Goal: Information Seeking & Learning: Learn about a topic

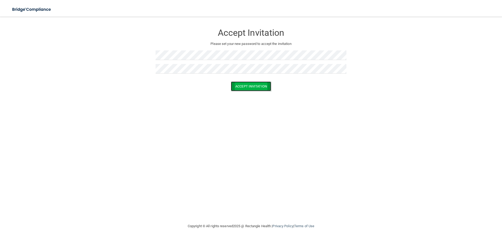
click at [244, 89] on button "Accept Invitation" at bounding box center [251, 87] width 40 height 10
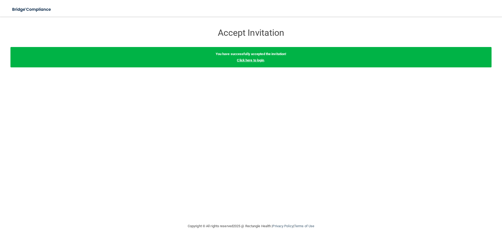
click at [248, 62] on link "Click here to login" at bounding box center [250, 60] width 27 height 4
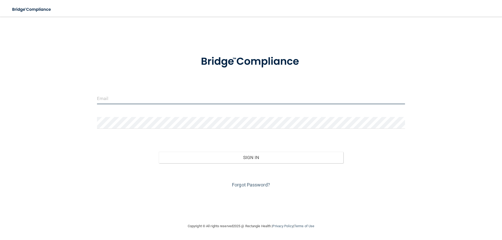
click at [193, 94] on input "email" at bounding box center [251, 99] width 308 height 12
type input "[EMAIL_ADDRESS][DOMAIN_NAME]"
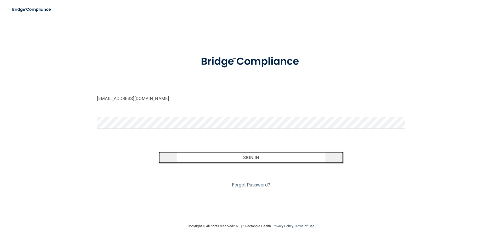
click at [250, 158] on button "Sign In" at bounding box center [251, 158] width 185 height 12
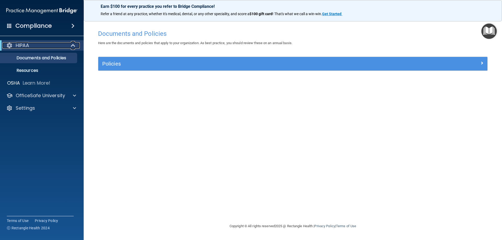
click at [71, 46] on span at bounding box center [73, 45] width 4 height 6
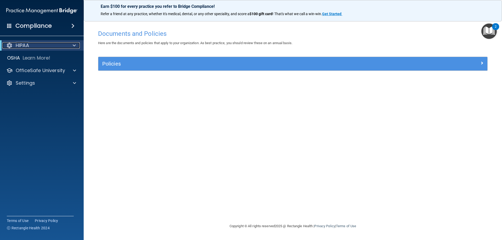
click at [71, 46] on div at bounding box center [73, 45] width 13 height 6
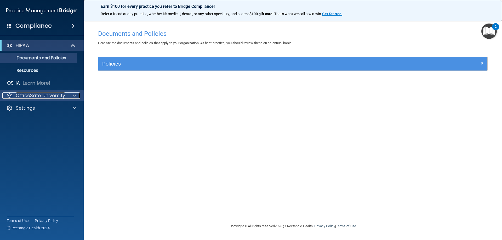
click at [63, 94] on p "OfficeSafe University" at bounding box center [40, 96] width 49 height 6
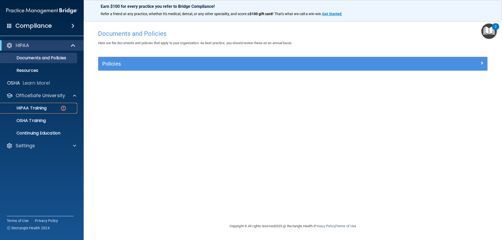
click at [32, 109] on p "HIPAA Training" at bounding box center [24, 108] width 43 height 5
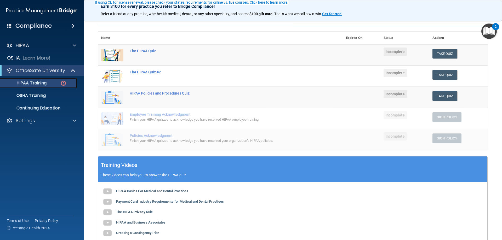
scroll to position [74, 0]
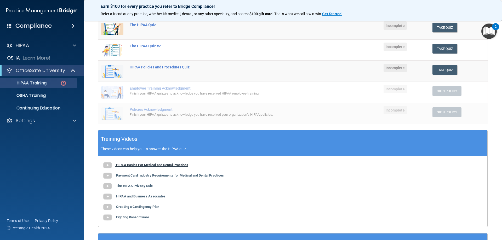
click at [130, 164] on b "HIPAA Basics For Medical and Dental Practices" at bounding box center [152, 165] width 72 height 4
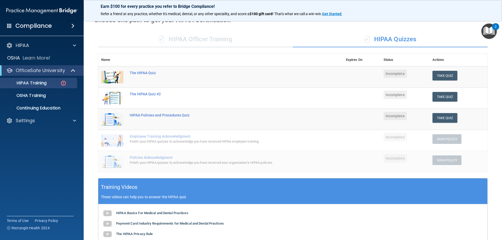
scroll to position [21, 0]
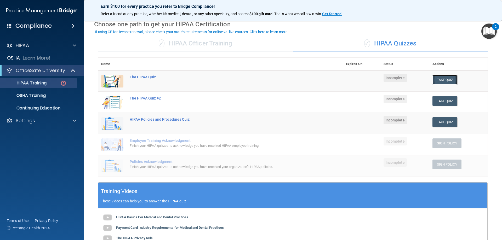
click at [445, 82] on button "Take Quiz" at bounding box center [445, 80] width 25 height 10
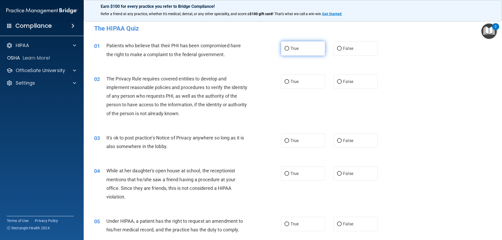
click at [300, 49] on label "True" at bounding box center [303, 48] width 44 height 14
click at [289, 49] on input "True" at bounding box center [287, 49] width 5 height 4
radio input "true"
click at [298, 82] on label "True" at bounding box center [303, 82] width 44 height 14
click at [289, 82] on input "True" at bounding box center [287, 82] width 5 height 4
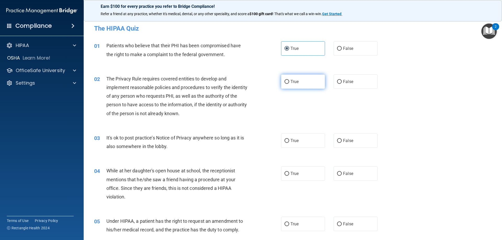
radio input "true"
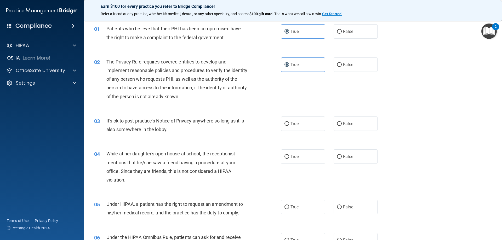
scroll to position [26, 0]
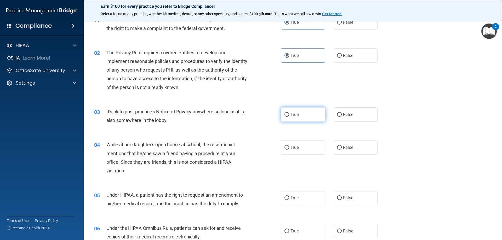
click at [291, 115] on span "True" at bounding box center [295, 114] width 8 height 5
click at [289, 115] on input "True" at bounding box center [287, 115] width 5 height 4
radio input "true"
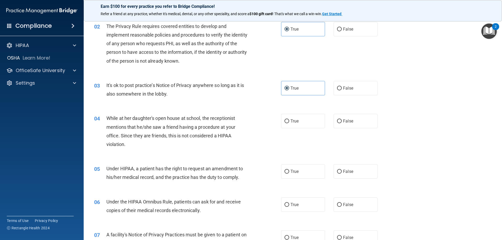
scroll to position [79, 0]
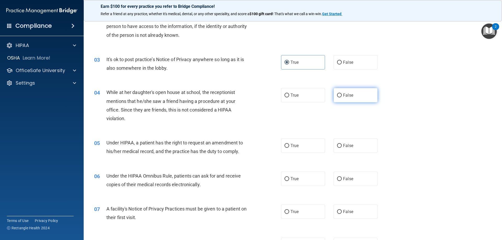
click at [345, 94] on span "False" at bounding box center [348, 95] width 10 height 5
click at [342, 94] on input "False" at bounding box center [339, 96] width 5 height 4
radio input "true"
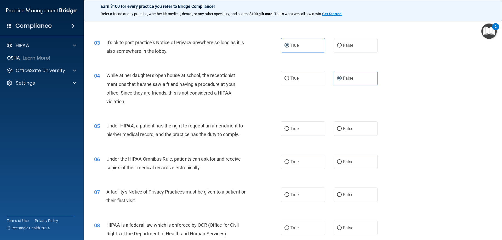
scroll to position [105, 0]
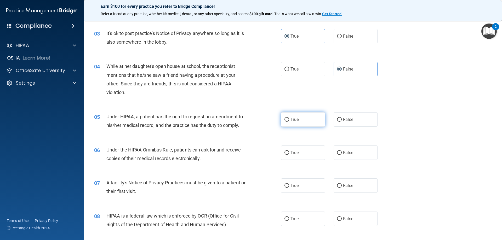
click at [309, 122] on label "True" at bounding box center [303, 120] width 44 height 14
click at [289, 122] on input "True" at bounding box center [287, 120] width 5 height 4
radio input "true"
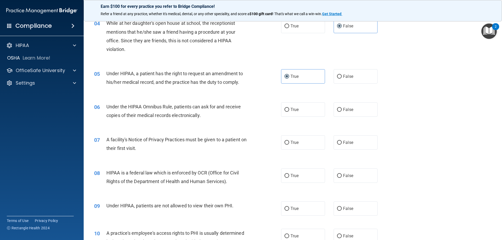
scroll to position [157, 0]
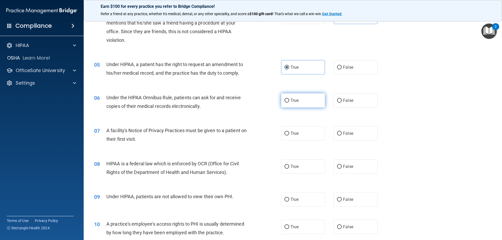
click at [287, 101] on input "True" at bounding box center [287, 101] width 5 height 4
radio input "true"
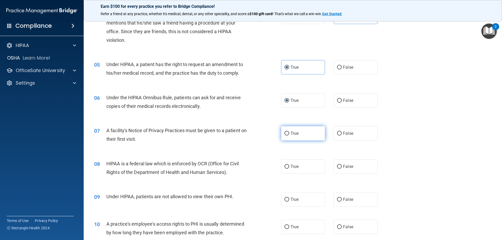
click at [292, 133] on span "True" at bounding box center [295, 133] width 8 height 5
click at [289, 133] on input "True" at bounding box center [287, 134] width 5 height 4
radio input "true"
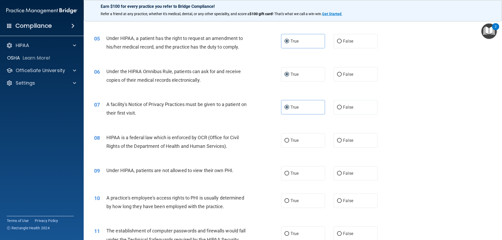
scroll to position [209, 0]
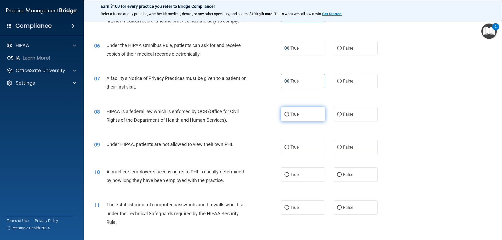
click at [291, 113] on span "True" at bounding box center [295, 114] width 8 height 5
click at [289, 113] on input "True" at bounding box center [287, 115] width 5 height 4
radio input "true"
click at [343, 145] on label "False" at bounding box center [356, 147] width 44 height 14
click at [342, 146] on input "False" at bounding box center [339, 148] width 5 height 4
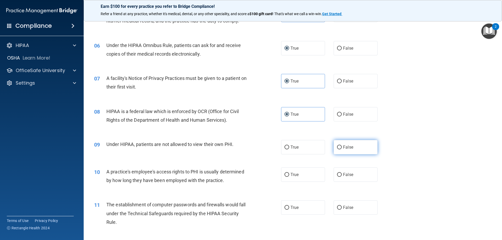
radio input "true"
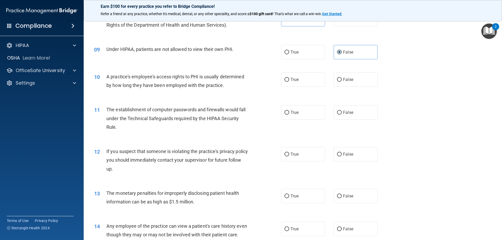
scroll to position [314, 0]
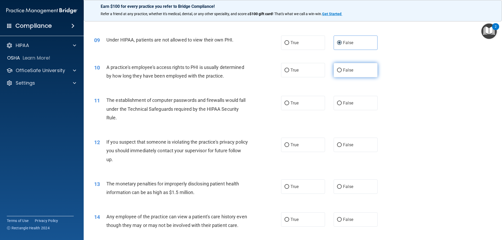
click at [355, 72] on label "False" at bounding box center [356, 70] width 44 height 14
click at [342, 72] on input "False" at bounding box center [339, 71] width 5 height 4
radio input "true"
click at [306, 105] on label "True" at bounding box center [303, 103] width 44 height 14
click at [289, 105] on input "True" at bounding box center [287, 104] width 5 height 4
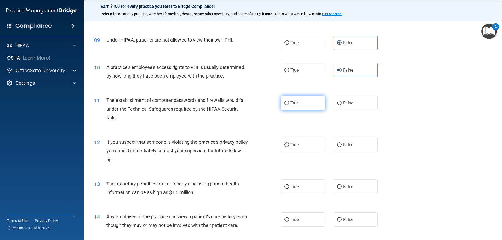
radio input "true"
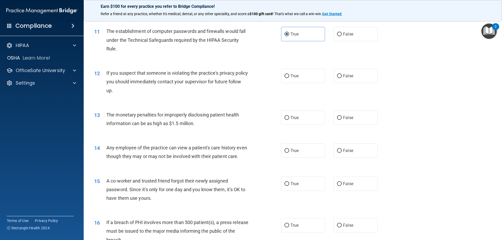
scroll to position [393, 0]
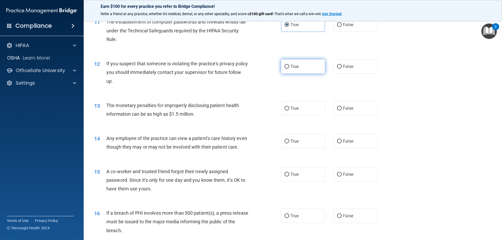
click at [293, 67] on span "True" at bounding box center [295, 66] width 8 height 5
click at [289, 67] on input "True" at bounding box center [287, 67] width 5 height 4
radio input "true"
click at [294, 109] on span "True" at bounding box center [295, 108] width 8 height 5
click at [289, 109] on input "True" at bounding box center [287, 109] width 5 height 4
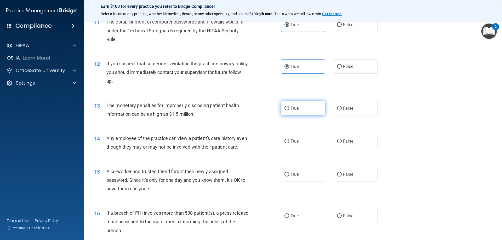
radio input "true"
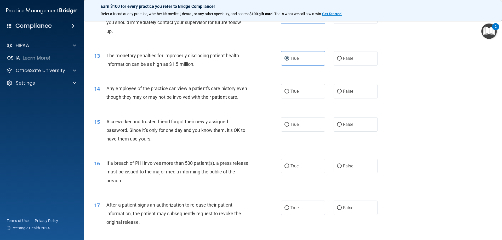
scroll to position [445, 0]
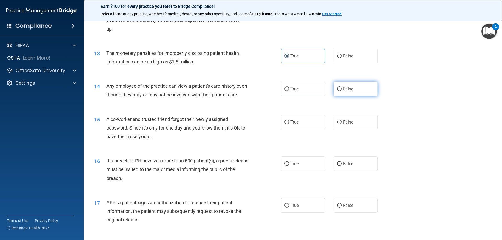
click at [356, 85] on label "False" at bounding box center [356, 89] width 44 height 14
click at [342, 87] on input "False" at bounding box center [339, 89] width 5 height 4
radio input "true"
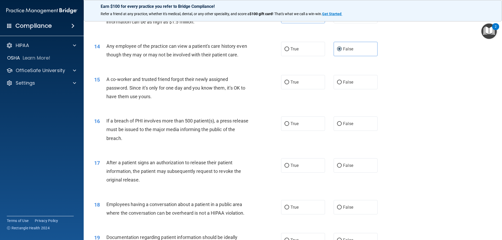
scroll to position [497, 0]
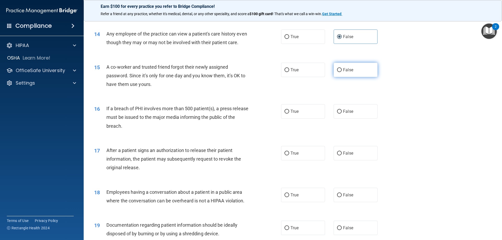
click at [358, 77] on label "False" at bounding box center [356, 70] width 44 height 14
click at [342, 72] on input "False" at bounding box center [339, 70] width 5 height 4
radio input "true"
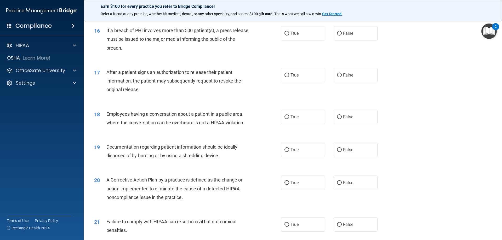
scroll to position [576, 0]
click at [312, 40] on label "True" at bounding box center [303, 33] width 44 height 14
click at [289, 35] on input "True" at bounding box center [287, 33] width 5 height 4
radio input "true"
click at [301, 82] on label "True" at bounding box center [303, 75] width 44 height 14
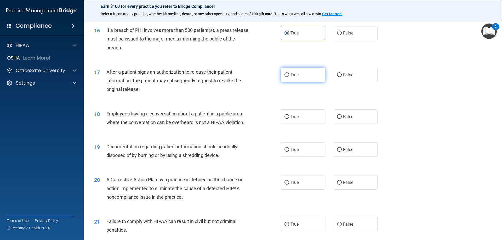
click at [289, 77] on input "True" at bounding box center [287, 75] width 5 height 4
radio input "true"
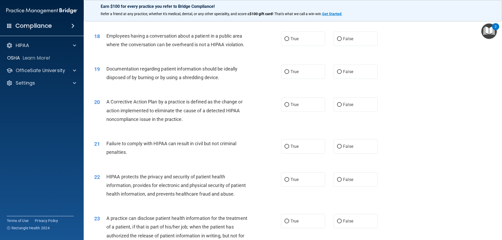
scroll to position [654, 0]
drag, startPoint x: 361, startPoint y: 50, endPoint x: 373, endPoint y: 48, distance: 12.9
click at [362, 46] on label "False" at bounding box center [356, 38] width 44 height 14
click at [342, 41] on input "False" at bounding box center [339, 39] width 5 height 4
radio input "true"
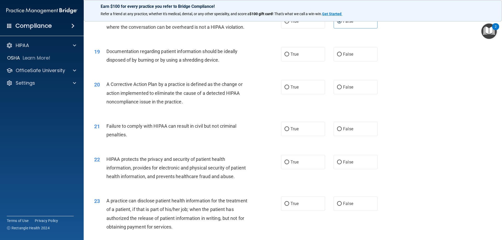
scroll to position [680, 0]
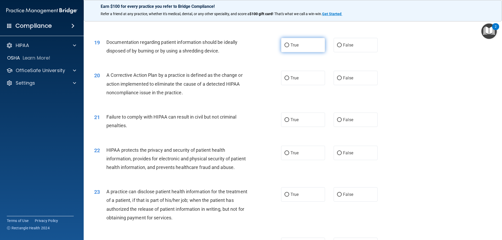
click at [306, 52] on label "True" at bounding box center [303, 45] width 44 height 14
click at [289, 47] on input "True" at bounding box center [287, 45] width 5 height 4
radio input "true"
drag, startPoint x: 309, startPoint y: 86, endPoint x: 324, endPoint y: 82, distance: 15.9
click at [309, 85] on label "True" at bounding box center [303, 78] width 44 height 14
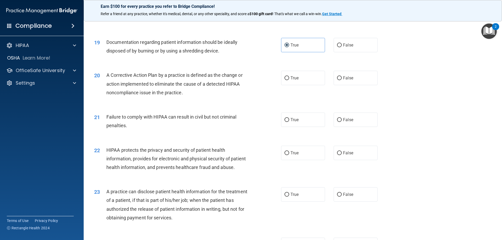
click at [289, 80] on input "True" at bounding box center [287, 78] width 5 height 4
radio input "true"
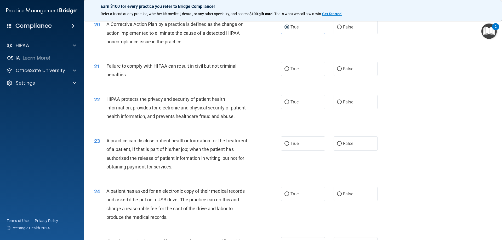
scroll to position [733, 0]
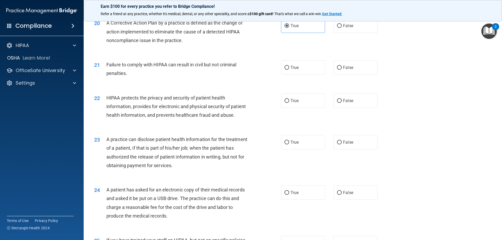
drag, startPoint x: 361, startPoint y: 72, endPoint x: 379, endPoint y: 75, distance: 18.7
click at [361, 72] on label "False" at bounding box center [356, 67] width 44 height 14
click at [342, 70] on input "False" at bounding box center [339, 68] width 5 height 4
radio input "true"
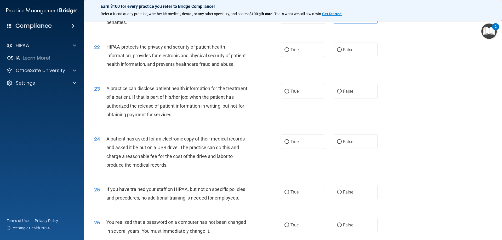
scroll to position [785, 0]
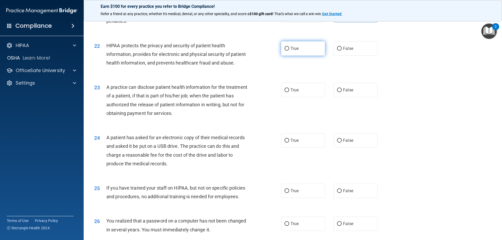
click at [292, 51] on span "True" at bounding box center [295, 48] width 8 height 5
click at [289, 51] on input "True" at bounding box center [287, 49] width 5 height 4
radio input "true"
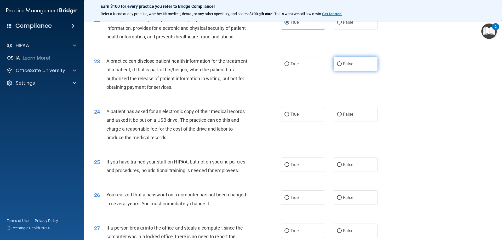
click at [344, 66] on span "False" at bounding box center [348, 63] width 10 height 5
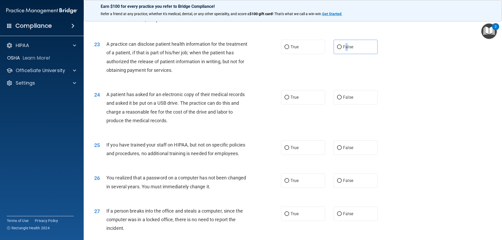
scroll to position [837, 0]
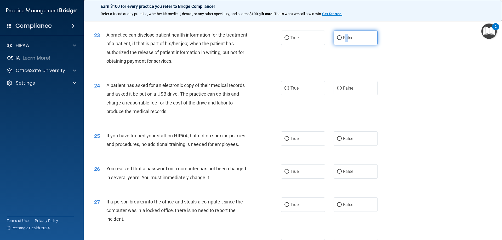
click at [338, 40] on input "False" at bounding box center [339, 38] width 5 height 4
radio input "true"
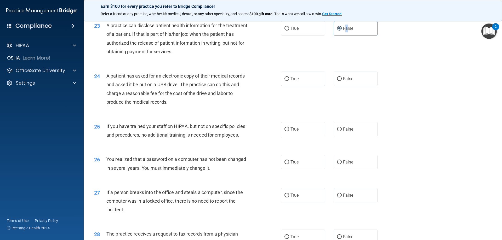
scroll to position [864, 0]
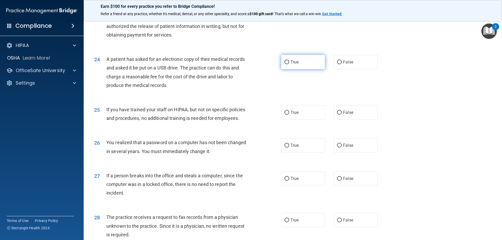
click at [302, 69] on label "True" at bounding box center [303, 62] width 44 height 14
click at [289, 64] on input "True" at bounding box center [287, 62] width 5 height 4
radio input "true"
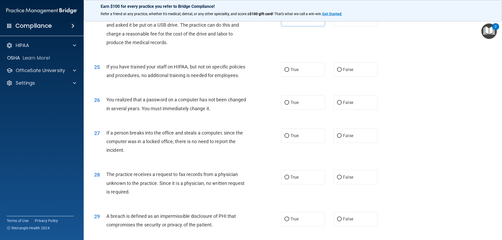
scroll to position [916, 0]
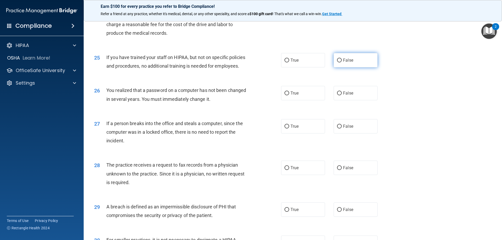
click at [349, 63] on span "False" at bounding box center [348, 60] width 10 height 5
click at [342, 63] on input "False" at bounding box center [339, 61] width 5 height 4
radio input "true"
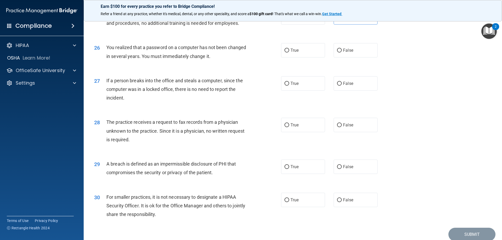
scroll to position [968, 0]
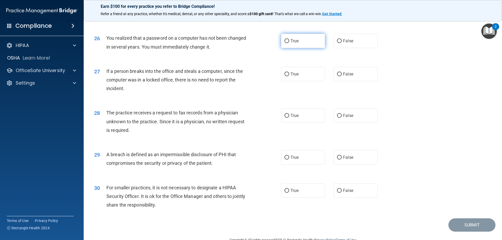
click at [295, 48] on label "True" at bounding box center [303, 41] width 44 height 14
click at [289, 43] on input "True" at bounding box center [287, 41] width 5 height 4
radio input "true"
click at [346, 81] on label "False" at bounding box center [356, 74] width 44 height 14
click at [342, 76] on input "False" at bounding box center [339, 74] width 5 height 4
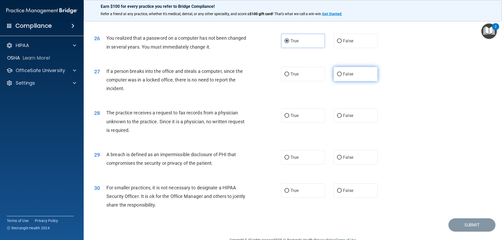
radio input "true"
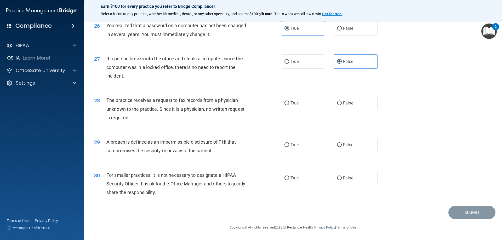
scroll to position [998, 0]
click at [354, 104] on label "False" at bounding box center [356, 103] width 44 height 14
click at [342, 104] on input "False" at bounding box center [339, 104] width 5 height 4
radio input "true"
click at [298, 142] on label "True" at bounding box center [303, 145] width 44 height 14
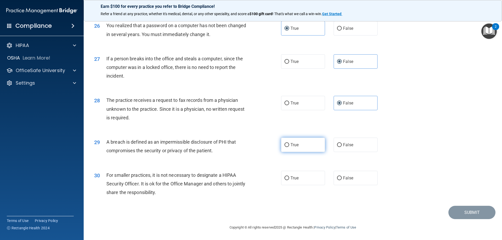
click at [289, 143] on input "True" at bounding box center [287, 145] width 5 height 4
radio input "true"
click at [347, 176] on span "False" at bounding box center [348, 178] width 10 height 5
click at [342, 177] on input "False" at bounding box center [339, 179] width 5 height 4
radio input "true"
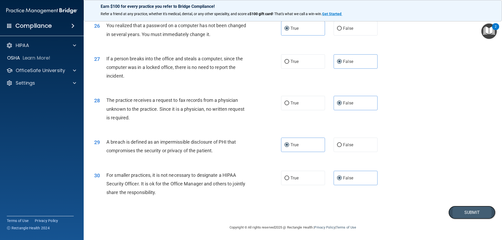
click at [473, 218] on button "Submit" at bounding box center [472, 212] width 47 height 13
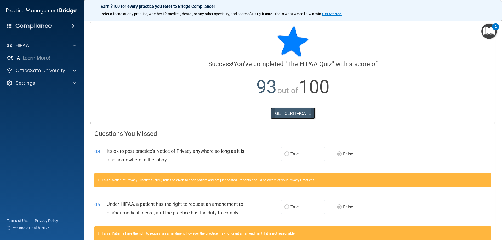
click at [278, 113] on link "GET CERTIFICATE" at bounding box center [293, 114] width 45 height 12
click at [33, 68] on p "OfficeSafe University" at bounding box center [40, 71] width 49 height 6
click at [42, 85] on p "HIPAA Training" at bounding box center [24, 83] width 43 height 5
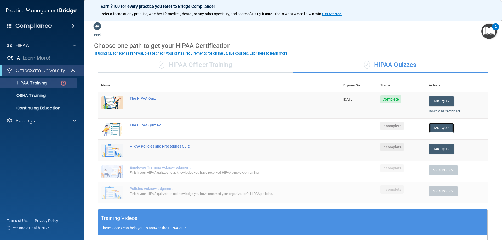
click at [434, 126] on button "Take Quiz" at bounding box center [441, 128] width 25 height 10
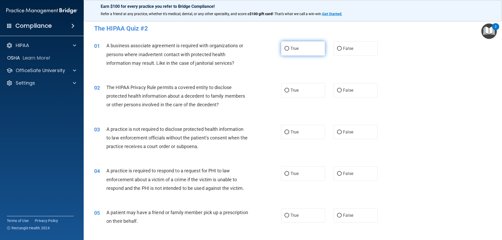
click at [286, 49] on input "True" at bounding box center [287, 49] width 5 height 4
radio input "true"
click at [337, 92] on input "False" at bounding box center [339, 91] width 5 height 4
radio input "true"
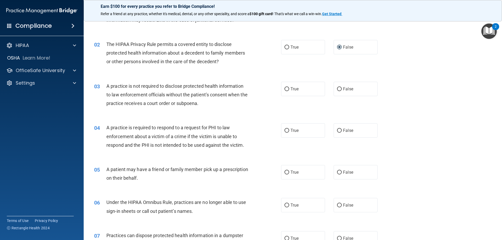
scroll to position [52, 0]
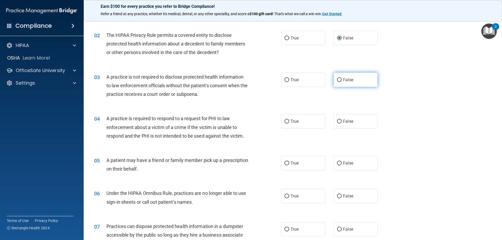
click at [344, 81] on span "False" at bounding box center [348, 79] width 10 height 5
click at [342, 81] on input "False" at bounding box center [339, 80] width 5 height 4
radio input "true"
click at [284, 124] on label "True" at bounding box center [303, 121] width 44 height 14
click at [285, 124] on input "True" at bounding box center [287, 122] width 5 height 4
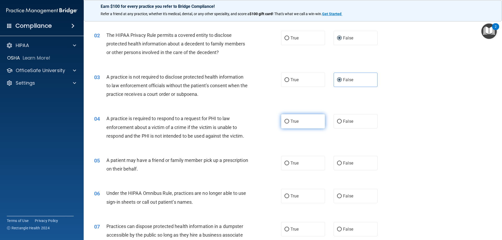
radio input "true"
click at [288, 162] on label "True" at bounding box center [303, 163] width 44 height 14
click at [288, 162] on input "True" at bounding box center [287, 164] width 5 height 4
radio input "true"
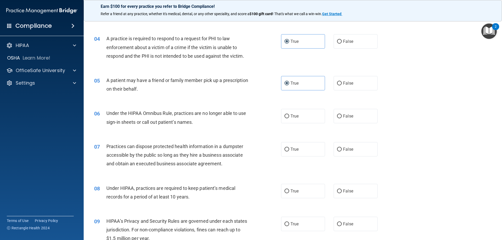
scroll to position [157, 0]
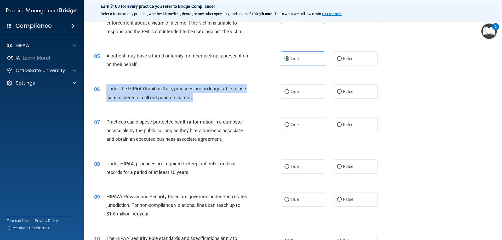
drag, startPoint x: 106, startPoint y: 88, endPoint x: 195, endPoint y: 99, distance: 89.6
click at [195, 99] on div "Under the HIPAA Omnibus Rule, practices are no longer able to use sign-in sheet…" at bounding box center [179, 93] width 146 height 17
copy span "Under the HIPAA Omnibus Rule, practices are no longer able to use sign-in sheet…"
click at [238, 102] on div "Under the HIPAA Omnibus Rule, practices are no longer able to use sign-in sheet…" at bounding box center [179, 93] width 146 height 17
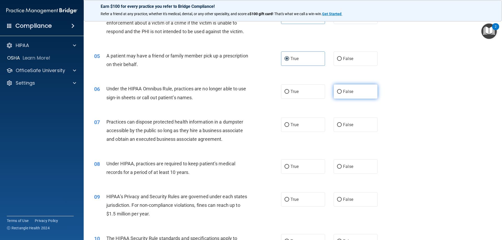
click at [351, 93] on label "False" at bounding box center [356, 92] width 44 height 14
click at [342, 93] on input "False" at bounding box center [339, 92] width 5 height 4
radio input "true"
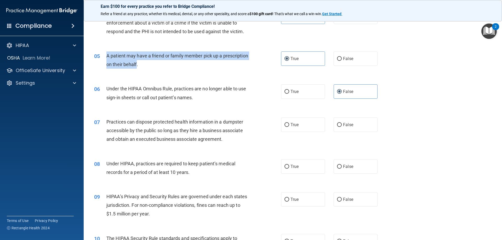
drag, startPoint x: 164, startPoint y: 64, endPoint x: 101, endPoint y: 57, distance: 63.2
click at [101, 57] on div "05 A patient may have a friend or family member pick up a prescription on their…" at bounding box center [187, 62] width 203 height 20
copy div "A patient may have a friend or family member pick up a prescription on their be…"
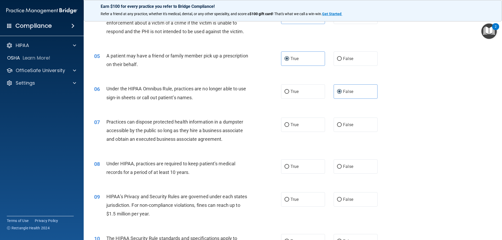
click at [177, 63] on div "A patient may have a friend or family member pick up a prescription on their be…" at bounding box center [179, 60] width 146 height 17
click at [227, 139] on div "Practices can dispose protected health information in a dumpster accessible by …" at bounding box center [179, 131] width 146 height 26
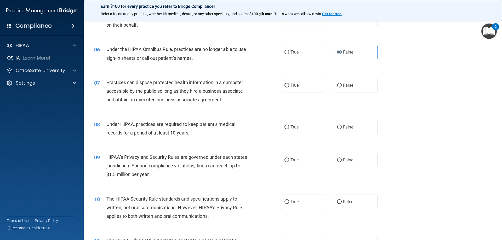
scroll to position [209, 0]
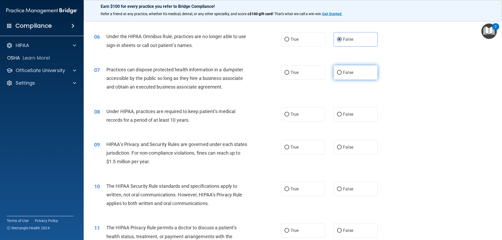
click at [341, 75] on label "False" at bounding box center [356, 72] width 44 height 14
click at [341, 75] on input "False" at bounding box center [339, 73] width 5 height 4
radio input "true"
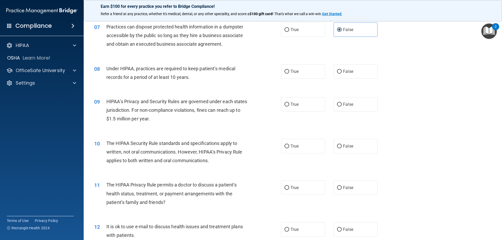
scroll to position [262, 0]
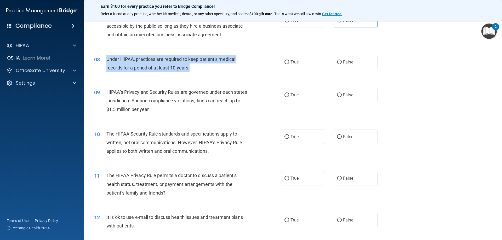
drag, startPoint x: 190, startPoint y: 68, endPoint x: 106, endPoint y: 59, distance: 85.2
click at [106, 59] on div "08 Under HIPAA, practices are required to keep patient’s medical records for a …" at bounding box center [187, 65] width 203 height 20
copy div "Under HIPAA, practices are required to keep patient’s medical records for a per…"
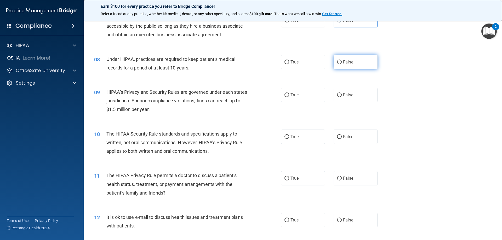
click at [348, 64] on span "False" at bounding box center [348, 62] width 10 height 5
click at [342, 64] on input "False" at bounding box center [339, 62] width 5 height 4
radio input "true"
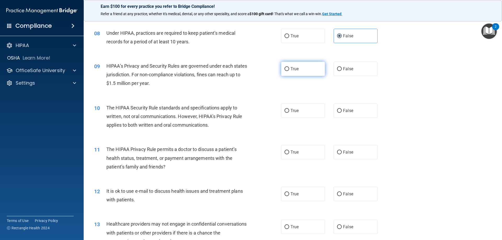
click at [292, 70] on span "True" at bounding box center [295, 68] width 8 height 5
click at [289, 70] on input "True" at bounding box center [287, 69] width 5 height 4
radio input "true"
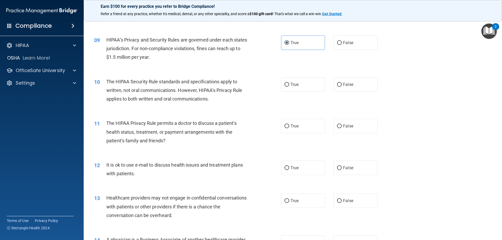
scroll to position [340, 0]
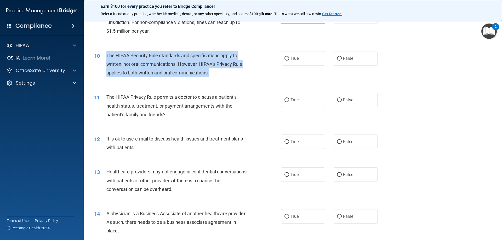
drag, startPoint x: 214, startPoint y: 72, endPoint x: 101, endPoint y: 54, distance: 113.8
click at [101, 54] on div "10 The HIPAA Security Rule standards and specifications apply to written, not o…" at bounding box center [187, 65] width 203 height 29
copy div "The HIPAA Security Rule standards and specifications apply to written, not oral…"
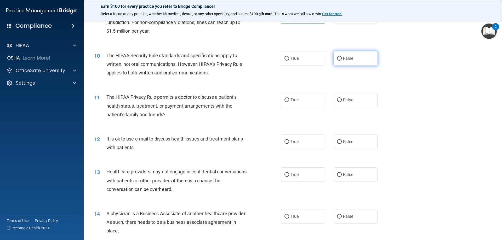
click at [344, 58] on span "False" at bounding box center [348, 58] width 10 height 5
click at [342, 58] on input "False" at bounding box center [339, 59] width 5 height 4
radio input "true"
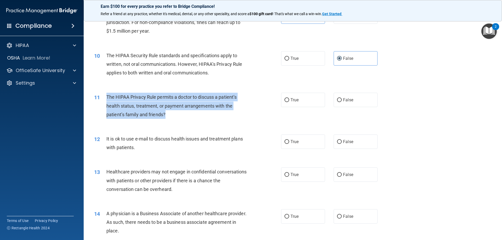
drag, startPoint x: 177, startPoint y: 120, endPoint x: 105, endPoint y: 97, distance: 75.1
click at [105, 97] on div "11 The HIPAA Privacy Rule permits a doctor to discuss a patient’s health status…" at bounding box center [187, 107] width 203 height 29
copy div "The HIPAA Privacy Rule permits a doctor to discuss a patient’s health status, t…"
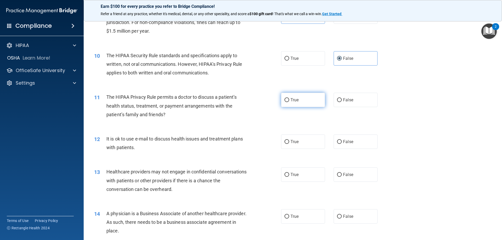
click at [304, 100] on label "True" at bounding box center [303, 100] width 44 height 14
click at [289, 100] on input "True" at bounding box center [287, 100] width 5 height 4
radio input "true"
click at [293, 143] on span "True" at bounding box center [295, 141] width 8 height 5
click at [289, 143] on input "True" at bounding box center [287, 142] width 5 height 4
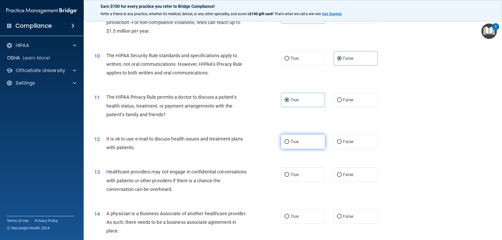
radio input "true"
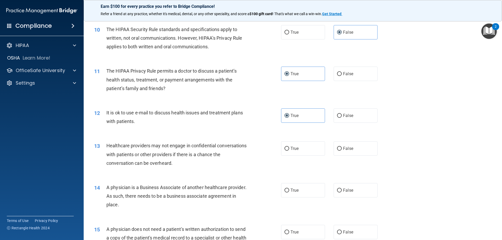
scroll to position [393, 0]
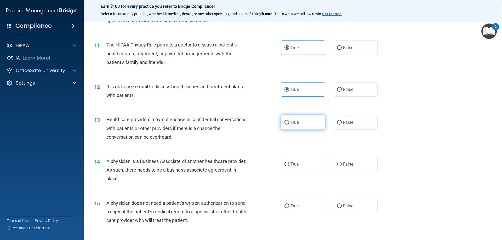
click at [304, 124] on label "True" at bounding box center [303, 122] width 44 height 14
click at [289, 124] on input "True" at bounding box center [287, 123] width 5 height 4
radio input "true"
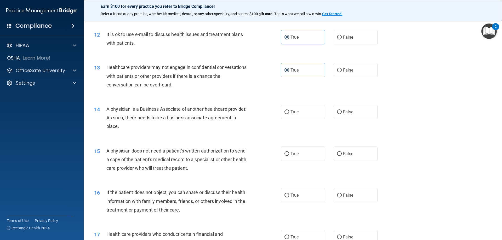
scroll to position [471, 0]
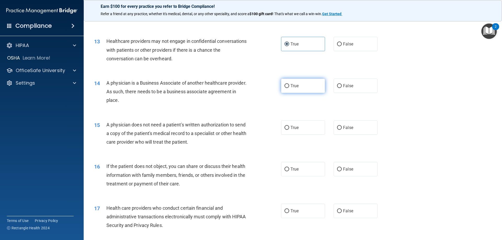
click at [301, 84] on label "True" at bounding box center [303, 86] width 44 height 14
click at [289, 84] on input "True" at bounding box center [287, 86] width 5 height 4
radio input "true"
click at [305, 128] on label "True" at bounding box center [303, 128] width 44 height 14
click at [289, 128] on input "True" at bounding box center [287, 128] width 5 height 4
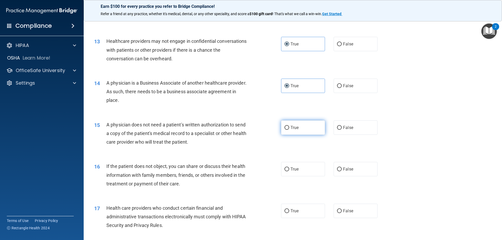
radio input "true"
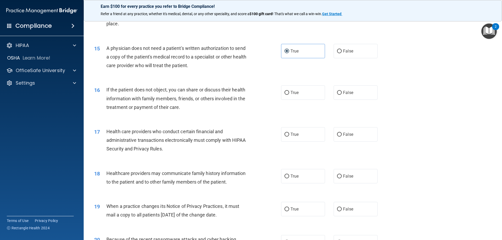
scroll to position [550, 0]
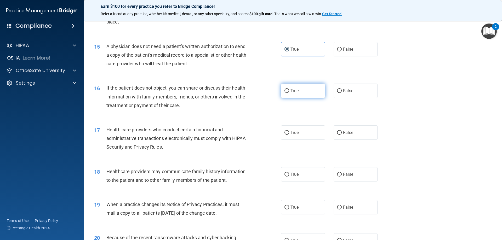
click at [296, 87] on label "True" at bounding box center [303, 91] width 44 height 14
click at [289, 89] on input "True" at bounding box center [287, 91] width 5 height 4
radio input "true"
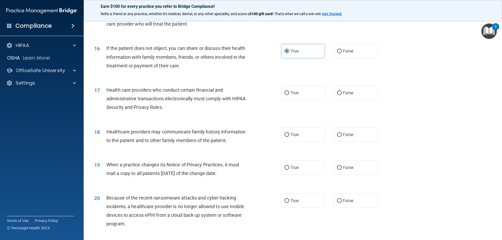
scroll to position [602, 0]
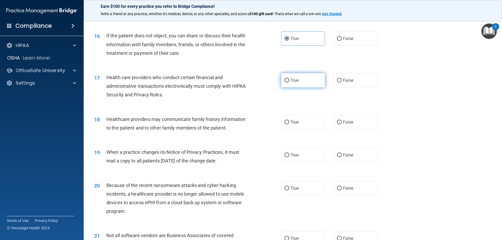
click at [301, 79] on label "True" at bounding box center [303, 80] width 44 height 14
click at [289, 79] on input "True" at bounding box center [287, 81] width 5 height 4
radio input "true"
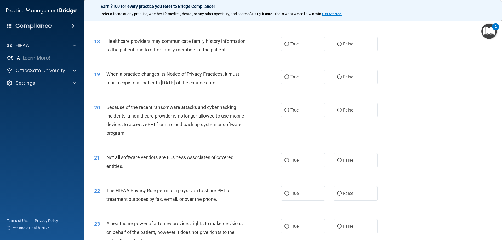
scroll to position [680, 0]
click at [344, 44] on span "False" at bounding box center [348, 43] width 10 height 5
click at [342, 44] on input "False" at bounding box center [339, 44] width 5 height 4
radio input "true"
click at [286, 76] on input "True" at bounding box center [287, 77] width 5 height 4
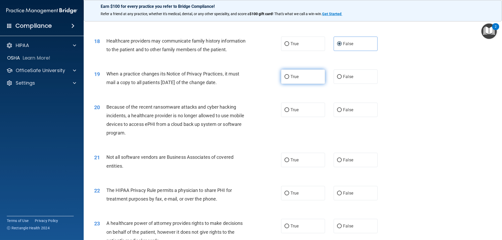
radio input "true"
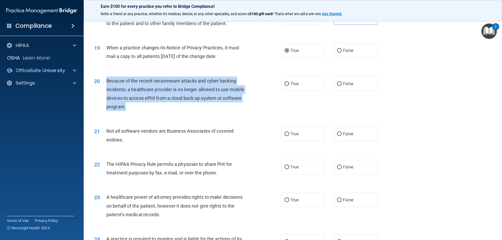
drag, startPoint x: 126, startPoint y: 106, endPoint x: 107, endPoint y: 80, distance: 32.6
click at [107, 80] on div "Because of the recent ransomware attacks and cyber hacking incidents, a healthc…" at bounding box center [179, 94] width 146 height 35
copy span "Because of the recent ransomware attacks and cyber hacking incidents, a healthc…"
click at [262, 99] on div "20 Because of the recent ransomware attacks and cyber hacking incidents, a heal…" at bounding box center [187, 95] width 203 height 37
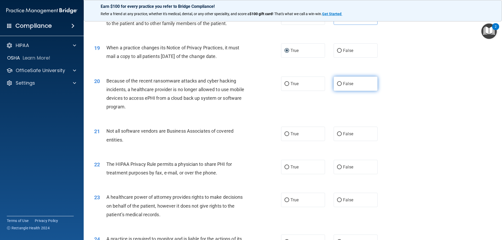
click at [339, 86] on label "False" at bounding box center [356, 84] width 44 height 14
click at [339, 86] on input "False" at bounding box center [339, 84] width 5 height 4
radio input "true"
click at [293, 132] on span "True" at bounding box center [295, 134] width 8 height 5
click at [289, 132] on input "True" at bounding box center [287, 134] width 5 height 4
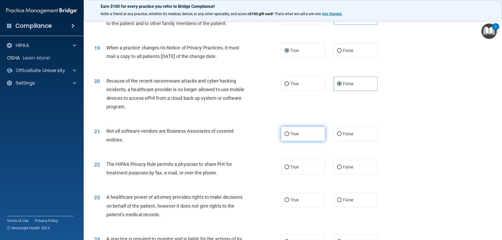
radio input "true"
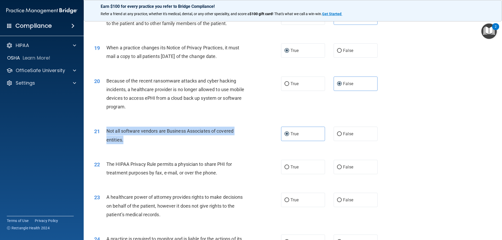
drag, startPoint x: 123, startPoint y: 139, endPoint x: 105, endPoint y: 130, distance: 20.4
click at [105, 130] on div "21 Not all software vendors are Business Associates of covered entities." at bounding box center [187, 137] width 203 height 20
copy div "Not all software vendors are Business Associates of covered entities."
click at [150, 141] on div "Not all software vendors are Business Associates of covered entities." at bounding box center [179, 135] width 146 height 17
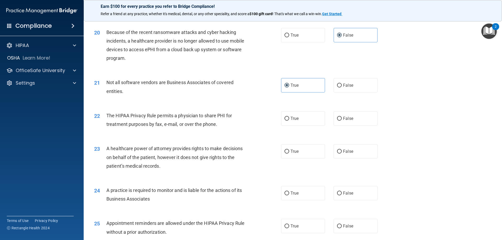
scroll to position [759, 0]
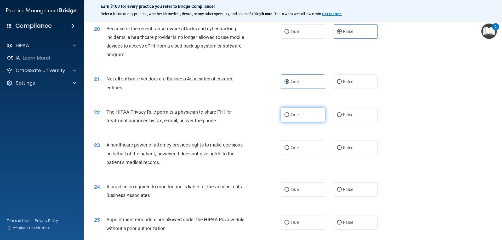
click at [296, 114] on span "True" at bounding box center [295, 115] width 8 height 5
click at [289, 114] on input "True" at bounding box center [287, 115] width 5 height 4
radio input "true"
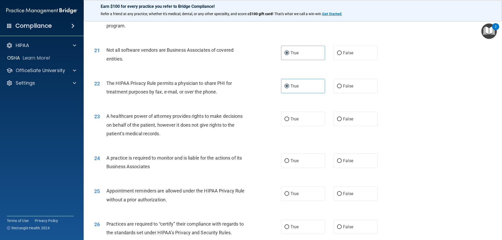
scroll to position [811, 0]
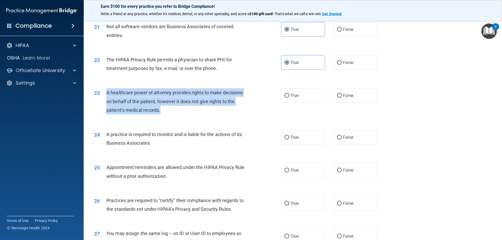
drag, startPoint x: 161, startPoint y: 110, endPoint x: 106, endPoint y: 94, distance: 56.8
click at [106, 94] on span "A healthcare power of attorney provides rights to make decisions on behalf of t…" at bounding box center [174, 101] width 136 height 23
copy span "A healthcare power of attorney provides rights to make decisions on behalf of t…"
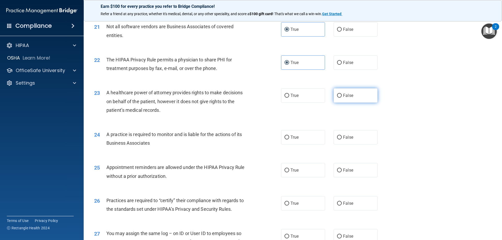
click at [345, 97] on span "False" at bounding box center [348, 95] width 10 height 5
click at [342, 97] on input "False" at bounding box center [339, 96] width 5 height 4
radio input "true"
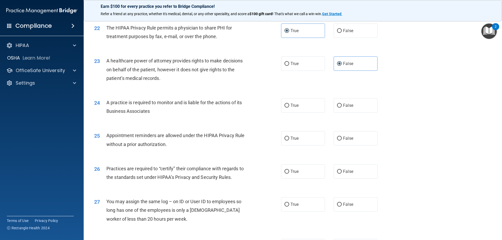
scroll to position [864, 0]
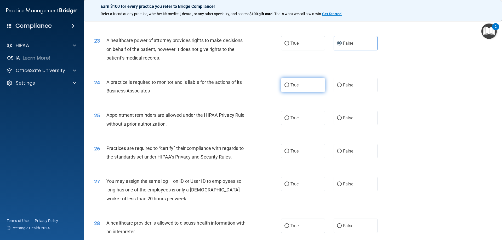
click at [287, 86] on input "True" at bounding box center [287, 85] width 5 height 4
radio input "true"
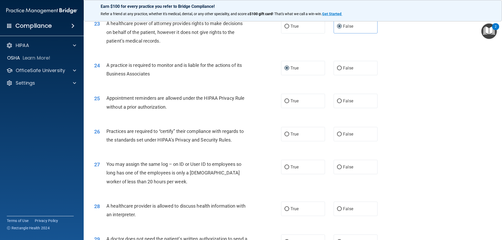
scroll to position [890, 0]
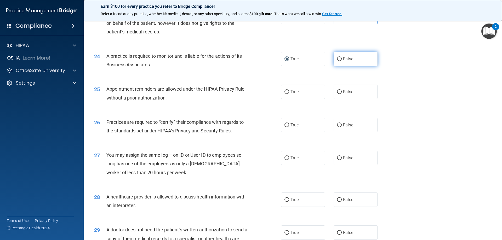
click at [344, 60] on span "False" at bounding box center [348, 59] width 10 height 5
click at [342, 60] on input "False" at bounding box center [339, 59] width 5 height 4
radio input "true"
radio input "false"
click at [347, 91] on span "False" at bounding box center [348, 91] width 10 height 5
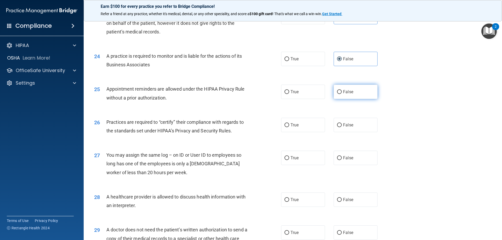
click at [342, 91] on input "False" at bounding box center [339, 92] width 5 height 4
radio input "true"
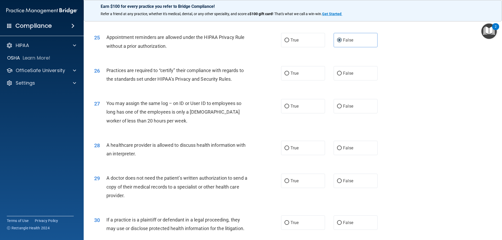
scroll to position [942, 0]
click at [298, 74] on label "True" at bounding box center [303, 73] width 44 height 14
click at [289, 74] on input "True" at bounding box center [287, 73] width 5 height 4
radio input "true"
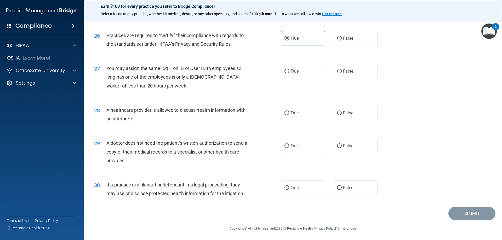
scroll to position [978, 0]
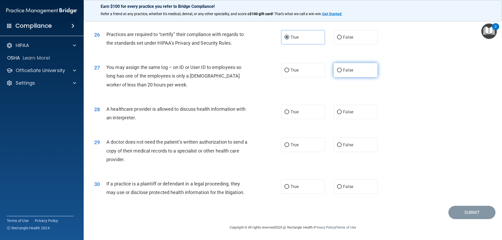
click at [345, 69] on span "False" at bounding box center [348, 70] width 10 height 5
click at [342, 69] on input "False" at bounding box center [339, 71] width 5 height 4
radio input "true"
click at [288, 110] on label "True" at bounding box center [303, 112] width 44 height 14
click at [288, 110] on input "True" at bounding box center [287, 112] width 5 height 4
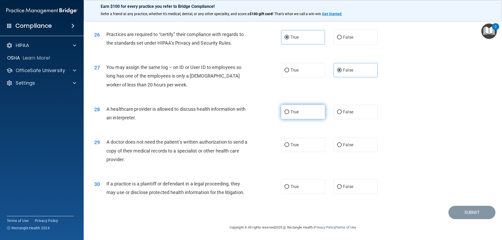
radio input "true"
click at [289, 143] on label "True" at bounding box center [303, 145] width 44 height 14
click at [289, 143] on input "True" at bounding box center [287, 145] width 5 height 4
radio input "true"
click at [291, 188] on span "True" at bounding box center [295, 186] width 8 height 5
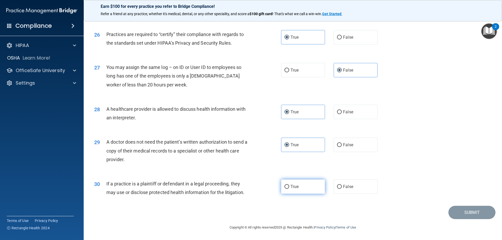
click at [289, 188] on input "True" at bounding box center [287, 187] width 5 height 4
radio input "true"
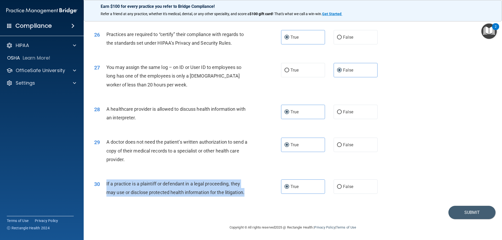
drag, startPoint x: 248, startPoint y: 193, endPoint x: 103, endPoint y: 183, distance: 145.8
click at [103, 183] on div "30 If a practice is a plaintiff or defendant in a legal proceeding, they may us…" at bounding box center [187, 190] width 203 height 20
copy div "If a practice is a plaintiff or defendant in a legal proceeding, they may use o…"
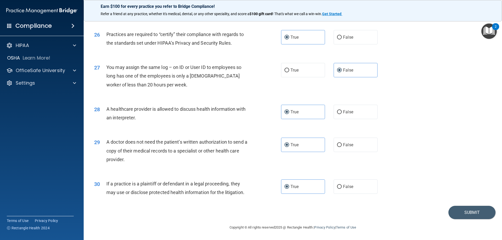
click at [417, 168] on div "29 A doctor does not need the patient’s written authorization to send a copy of…" at bounding box center [293, 152] width 406 height 42
click at [458, 212] on button "Submit" at bounding box center [472, 212] width 47 height 13
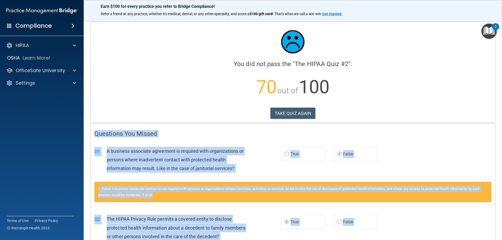
drag, startPoint x: 264, startPoint y: 203, endPoint x: 92, endPoint y: 129, distance: 186.9
copy div "Loremipsu Dol Sitame 90 C adipisci elitseddo eiusmodte in utlabore etdo magnaal…"
click at [293, 113] on button "TAKE QUIZ AGAIN" at bounding box center [293, 114] width 45 height 12
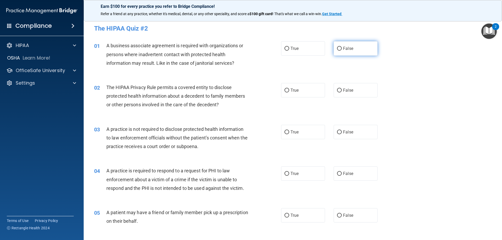
click at [343, 49] on span "False" at bounding box center [348, 48] width 10 height 5
click at [342, 49] on input "False" at bounding box center [339, 49] width 5 height 4
radio input "true"
click at [293, 93] on span "True" at bounding box center [295, 90] width 8 height 5
click at [289, 93] on input "True" at bounding box center [287, 91] width 5 height 4
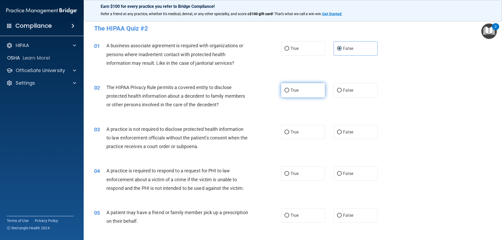
radio input "true"
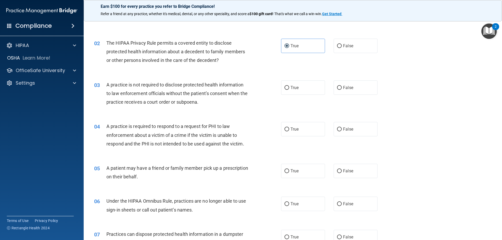
scroll to position [52, 0]
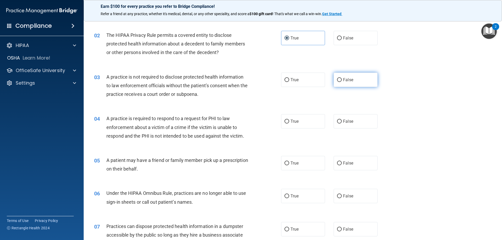
click at [346, 80] on span "False" at bounding box center [348, 79] width 10 height 5
click at [342, 80] on input "False" at bounding box center [339, 80] width 5 height 4
radio input "true"
click at [300, 124] on label "True" at bounding box center [303, 121] width 44 height 14
click at [289, 124] on input "True" at bounding box center [287, 122] width 5 height 4
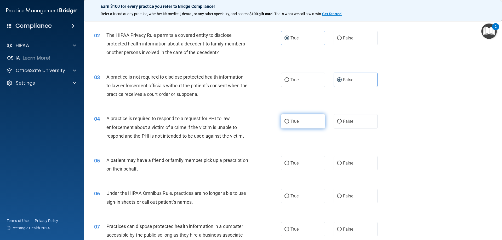
radio input "true"
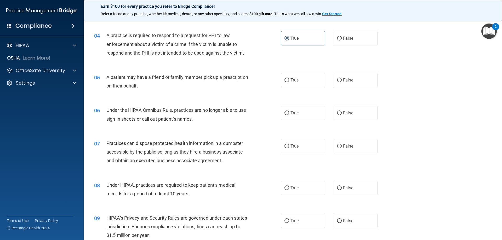
scroll to position [157, 0]
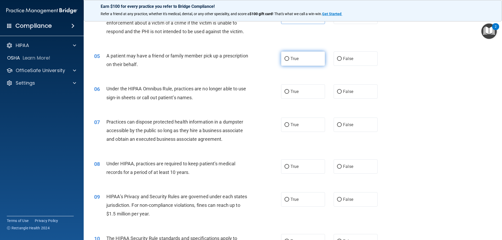
click at [294, 61] on span "True" at bounding box center [295, 58] width 8 height 5
click at [289, 61] on input "True" at bounding box center [287, 59] width 5 height 4
radio input "true"
click at [343, 89] on label "False" at bounding box center [356, 92] width 44 height 14
click at [342, 90] on input "False" at bounding box center [339, 92] width 5 height 4
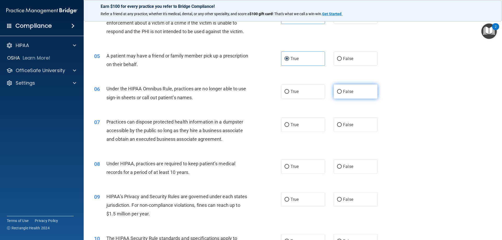
radio input "true"
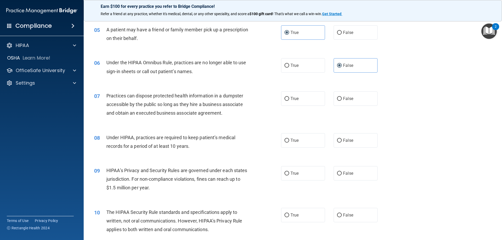
scroll to position [209, 0]
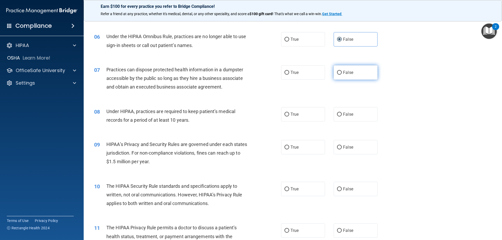
click at [349, 72] on span "False" at bounding box center [348, 72] width 10 height 5
click at [342, 72] on input "False" at bounding box center [339, 73] width 5 height 4
radio input "true"
click at [349, 114] on span "False" at bounding box center [348, 114] width 10 height 5
click at [342, 114] on input "False" at bounding box center [339, 115] width 5 height 4
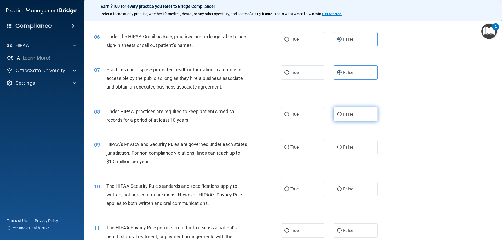
radio input "true"
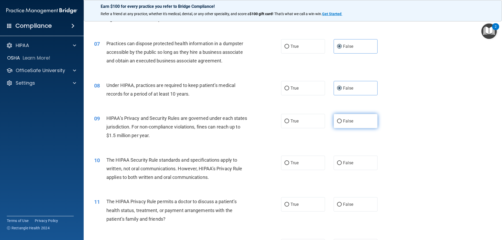
click at [347, 122] on span "False" at bounding box center [348, 121] width 10 height 5
click at [342, 122] on input "False" at bounding box center [339, 122] width 5 height 4
radio input "true"
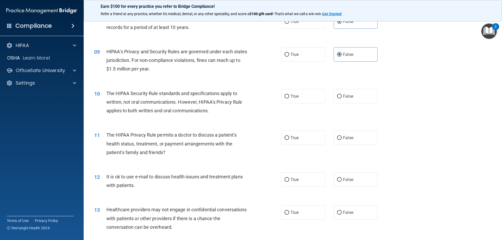
scroll to position [314, 0]
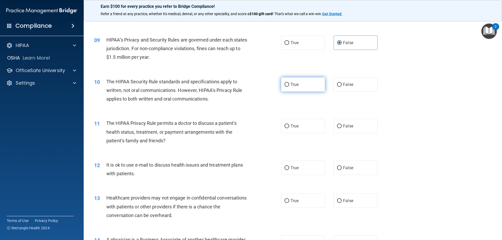
click at [299, 83] on label "True" at bounding box center [303, 84] width 44 height 14
click at [289, 83] on input "True" at bounding box center [287, 85] width 5 height 4
radio input "true"
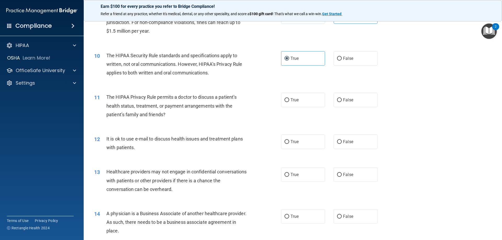
scroll to position [366, 0]
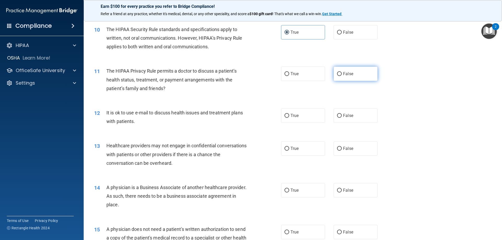
click at [340, 71] on label "False" at bounding box center [356, 74] width 44 height 14
click at [340, 72] on input "False" at bounding box center [339, 74] width 5 height 4
radio input "true"
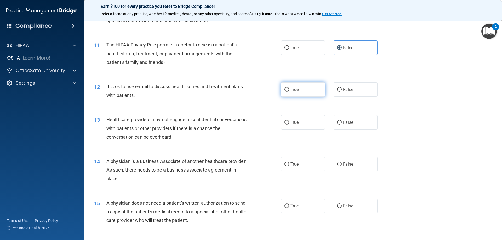
click at [304, 93] on label "True" at bounding box center [303, 89] width 44 height 14
click at [289, 92] on input "True" at bounding box center [287, 90] width 5 height 4
radio input "true"
click at [343, 121] on span "False" at bounding box center [348, 122] width 10 height 5
click at [342, 121] on input "False" at bounding box center [339, 123] width 5 height 4
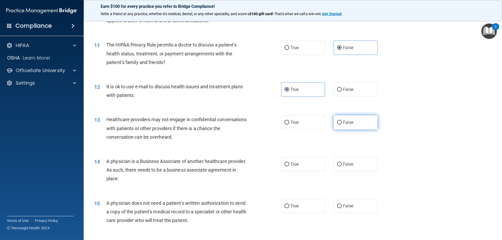
radio input "true"
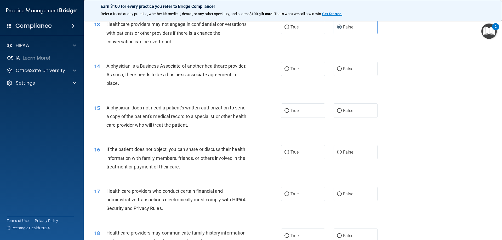
scroll to position [497, 0]
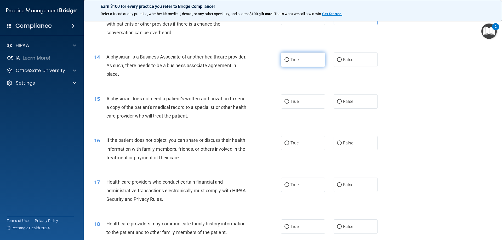
click at [293, 57] on label "True" at bounding box center [303, 60] width 44 height 14
click at [289, 58] on input "True" at bounding box center [287, 60] width 5 height 4
radio input "true"
click at [347, 60] on span "False" at bounding box center [348, 59] width 10 height 5
click at [342, 60] on input "False" at bounding box center [339, 60] width 5 height 4
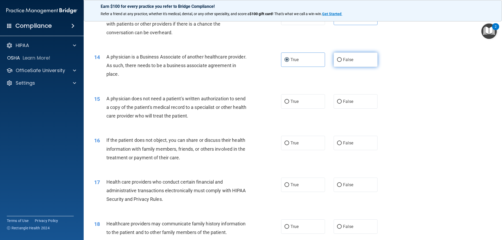
radio input "true"
radio input "false"
click at [291, 100] on span "True" at bounding box center [295, 101] width 8 height 5
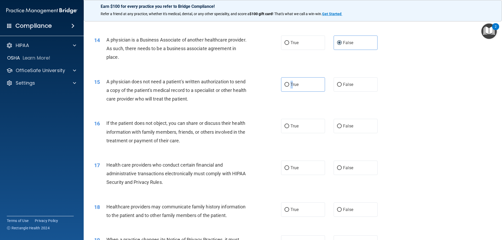
scroll to position [523, 0]
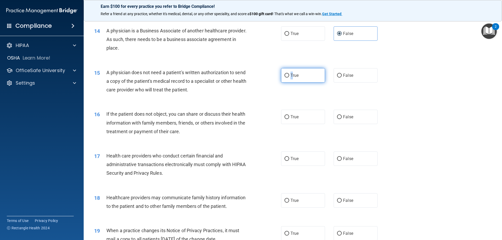
click at [285, 76] on input "True" at bounding box center [287, 76] width 5 height 4
radio input "true"
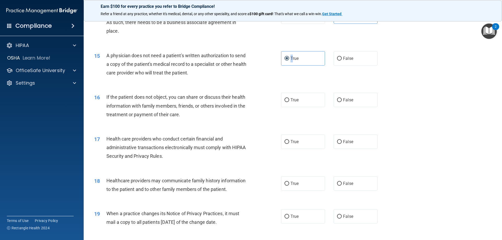
scroll to position [550, 0]
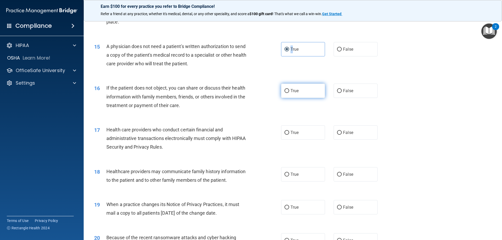
click at [287, 91] on input "True" at bounding box center [287, 91] width 5 height 4
radio input "true"
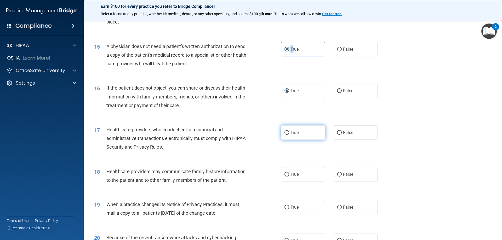
click at [287, 133] on input "True" at bounding box center [287, 133] width 5 height 4
radio input "true"
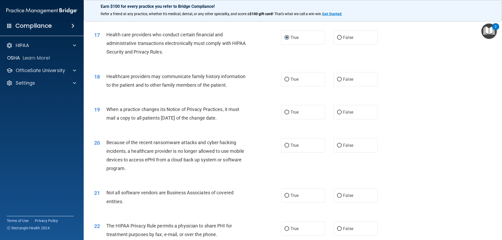
scroll to position [654, 0]
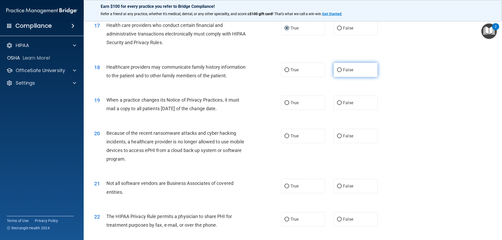
click at [340, 70] on label "False" at bounding box center [356, 70] width 44 height 14
click at [340, 70] on input "False" at bounding box center [339, 70] width 5 height 4
radio input "true"
click at [343, 103] on span "False" at bounding box center [348, 102] width 10 height 5
click at [342, 103] on input "False" at bounding box center [339, 103] width 5 height 4
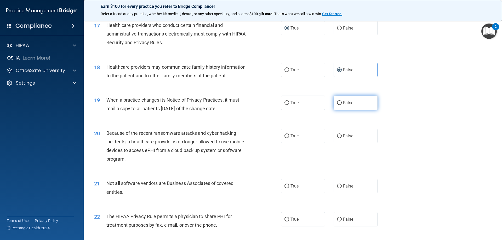
radio input "true"
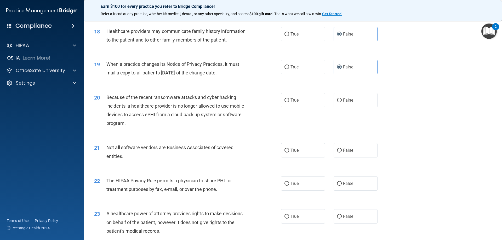
scroll to position [707, 0]
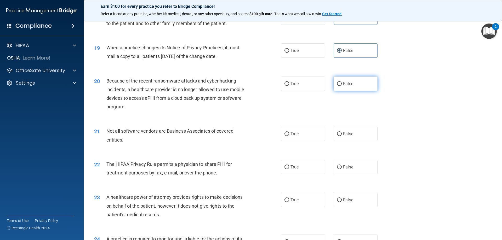
click at [352, 83] on label "False" at bounding box center [356, 84] width 44 height 14
click at [342, 83] on input "False" at bounding box center [339, 84] width 5 height 4
radio input "true"
click at [301, 135] on label "True" at bounding box center [303, 134] width 44 height 14
click at [289, 135] on input "True" at bounding box center [287, 134] width 5 height 4
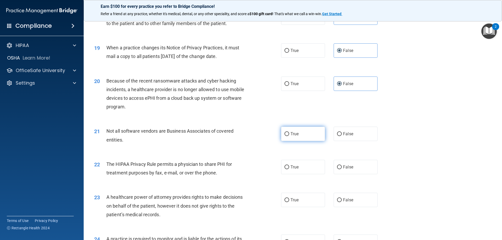
radio input "true"
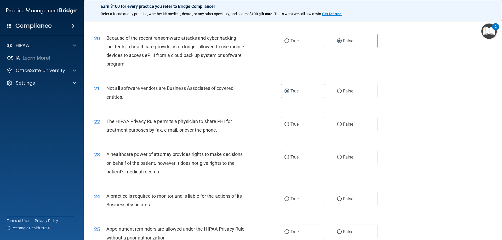
scroll to position [759, 0]
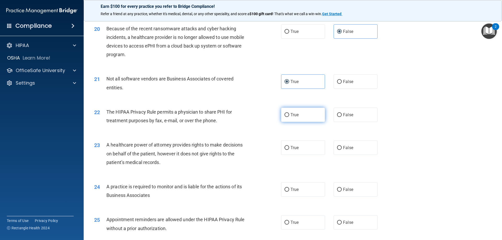
click at [292, 116] on span "True" at bounding box center [295, 115] width 8 height 5
click at [289, 116] on input "True" at bounding box center [287, 115] width 5 height 4
radio input "true"
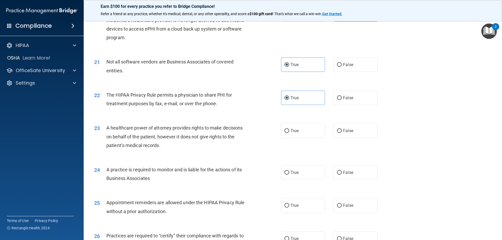
scroll to position [785, 0]
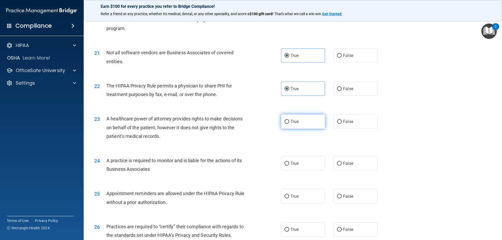
click at [309, 122] on label "True" at bounding box center [303, 122] width 44 height 14
click at [289, 122] on input "True" at bounding box center [287, 122] width 5 height 4
radio input "true"
drag, startPoint x: 340, startPoint y: 123, endPoint x: 237, endPoint y: 123, distance: 103.9
click at [341, 123] on label "False" at bounding box center [356, 122] width 44 height 14
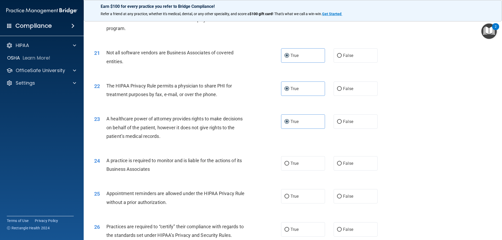
click at [341, 123] on input "False" at bounding box center [339, 122] width 5 height 4
radio input "true"
radio input "false"
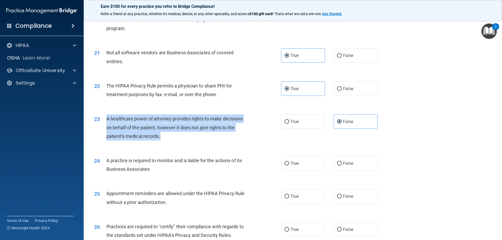
drag, startPoint x: 162, startPoint y: 135, endPoint x: 105, endPoint y: 120, distance: 59.9
click at [105, 120] on div "23 A healthcare power of attorney provides rights to make decisions on behalf o…" at bounding box center [187, 129] width 203 height 29
click at [240, 136] on div "A healthcare power of attorney provides rights to make decisions on behalf of t…" at bounding box center [179, 128] width 146 height 26
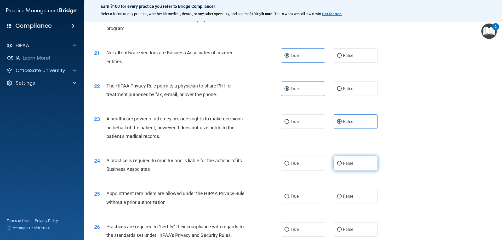
click at [349, 163] on span "False" at bounding box center [348, 163] width 10 height 5
click at [342, 163] on input "False" at bounding box center [339, 164] width 5 height 4
radio input "true"
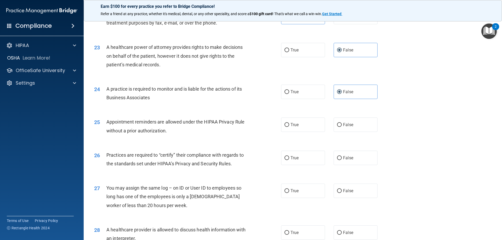
scroll to position [864, 0]
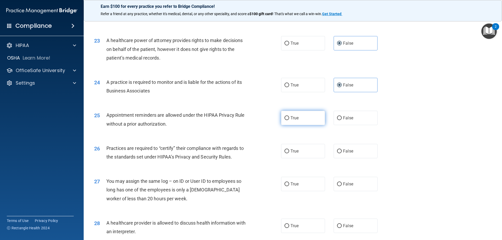
click at [288, 119] on label "True" at bounding box center [303, 118] width 44 height 14
click at [288, 119] on input "True" at bounding box center [287, 118] width 5 height 4
radio input "true"
click at [361, 152] on label "False" at bounding box center [356, 151] width 44 height 14
click at [342, 152] on input "False" at bounding box center [339, 152] width 5 height 4
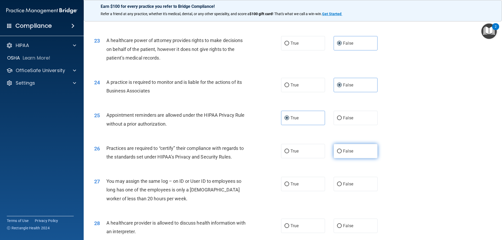
radio input "true"
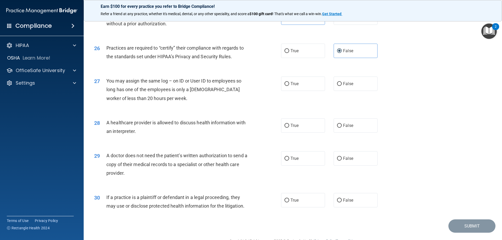
scroll to position [968, 0]
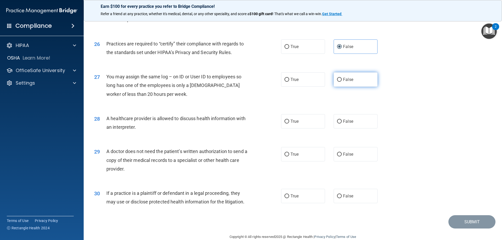
click at [347, 79] on span "False" at bounding box center [348, 79] width 10 height 5
click at [342, 79] on input "False" at bounding box center [339, 80] width 5 height 4
radio input "true"
click at [298, 127] on label "True" at bounding box center [303, 121] width 44 height 14
click at [289, 124] on input "True" at bounding box center [287, 122] width 5 height 4
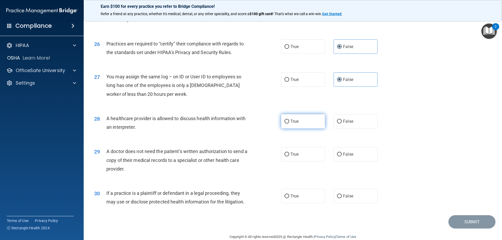
radio input "true"
click at [288, 152] on label "True" at bounding box center [303, 154] width 44 height 14
click at [288, 153] on input "True" at bounding box center [287, 155] width 5 height 4
radio input "true"
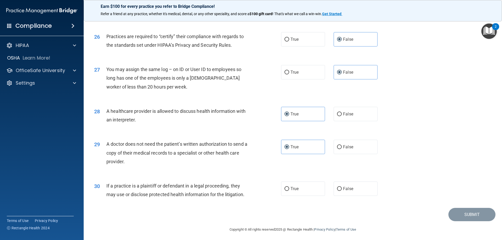
scroll to position [978, 0]
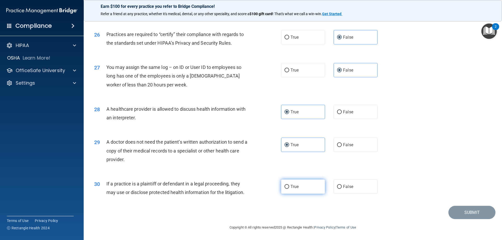
click at [291, 187] on span "True" at bounding box center [295, 186] width 8 height 5
click at [289, 187] on input "True" at bounding box center [287, 187] width 5 height 4
radio input "true"
click at [468, 213] on button "Submit" at bounding box center [472, 212] width 47 height 13
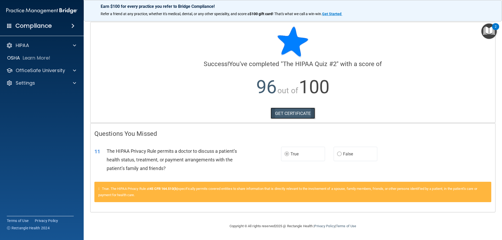
click at [283, 115] on link "GET CERTIFICATE" at bounding box center [293, 114] width 45 height 12
click at [29, 68] on p "OfficeSafe University" at bounding box center [40, 71] width 49 height 6
click at [35, 82] on p "HIPAA Training" at bounding box center [24, 83] width 43 height 5
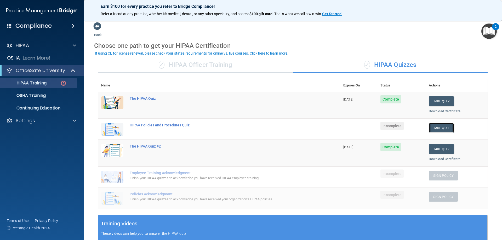
click at [447, 129] on button "Take Quiz" at bounding box center [441, 128] width 25 height 10
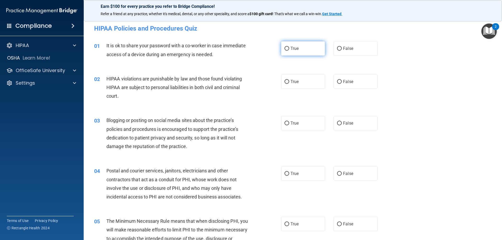
click at [295, 49] on span "True" at bounding box center [295, 48] width 8 height 5
click at [289, 49] on input "True" at bounding box center [287, 49] width 5 height 4
radio input "true"
click at [308, 85] on label "True" at bounding box center [303, 82] width 44 height 14
click at [289, 84] on input "True" at bounding box center [287, 82] width 5 height 4
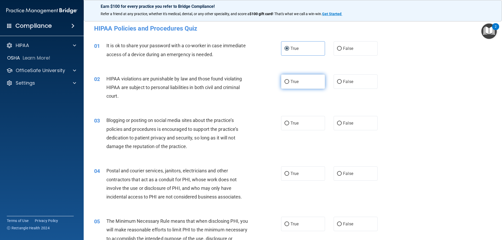
radio input "true"
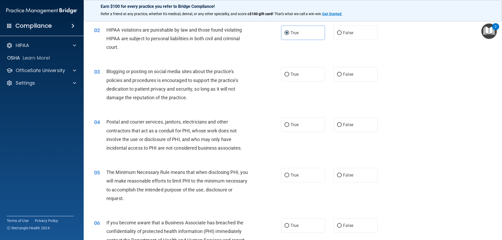
scroll to position [52, 0]
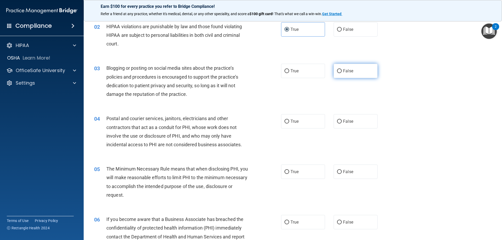
click at [337, 71] on input "False" at bounding box center [339, 71] width 5 height 4
radio input "true"
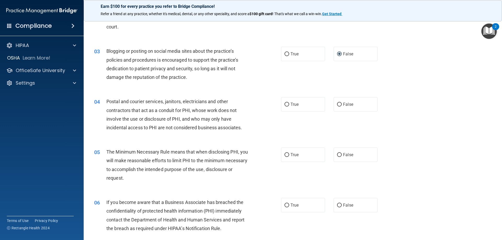
scroll to position [79, 0]
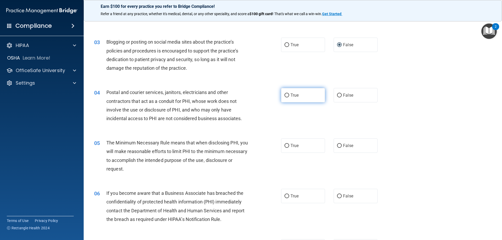
click at [287, 95] on input "True" at bounding box center [287, 96] width 5 height 4
radio input "true"
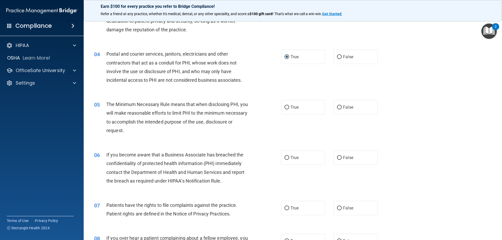
scroll to position [157, 0]
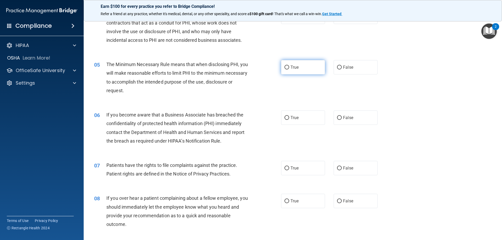
click at [285, 67] on input "True" at bounding box center [287, 68] width 5 height 4
radio input "true"
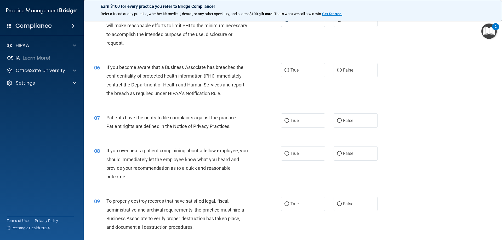
scroll to position [236, 0]
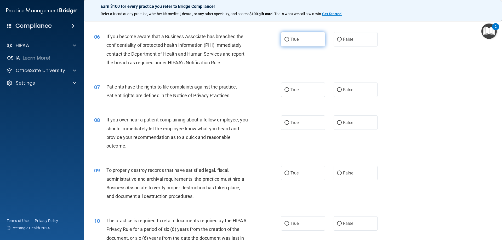
click at [289, 36] on label "True" at bounding box center [303, 39] width 44 height 14
click at [289, 38] on input "True" at bounding box center [287, 40] width 5 height 4
radio input "true"
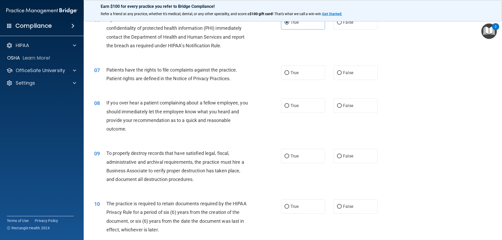
scroll to position [262, 0]
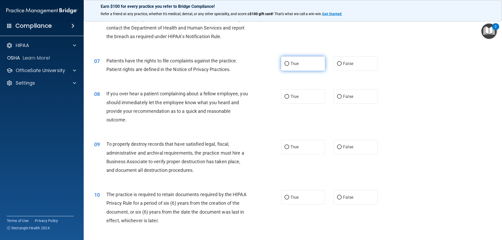
click at [285, 63] on input "True" at bounding box center [287, 64] width 5 height 4
radio input "true"
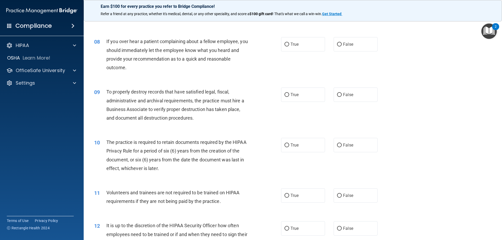
scroll to position [288, 0]
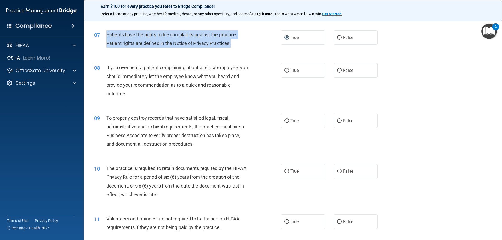
drag, startPoint x: 233, startPoint y: 44, endPoint x: 102, endPoint y: 38, distance: 131.7
click at [102, 38] on div "07 Patients have the rights to file complaints against the practice. Patient ri…" at bounding box center [187, 40] width 203 height 20
click at [236, 44] on div "Patients have the rights to file complaints against the practice. Patient right…" at bounding box center [179, 38] width 146 height 17
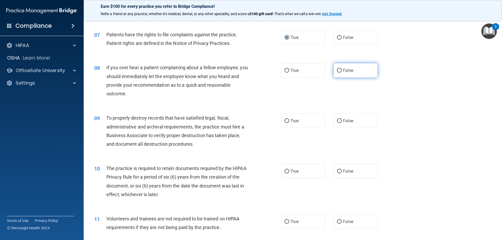
click at [344, 70] on span "False" at bounding box center [348, 70] width 10 height 5
click at [342, 70] on input "False" at bounding box center [339, 71] width 5 height 4
radio input "true"
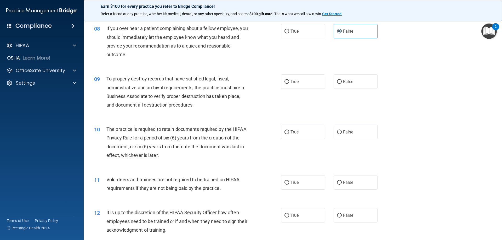
scroll to position [340, 0]
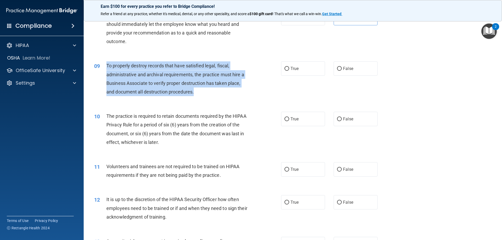
drag, startPoint x: 197, startPoint y: 90, endPoint x: 105, endPoint y: 64, distance: 96.3
click at [105, 64] on div "09 To properly destroy records that have satisfied legal, fiscal, administrativ…" at bounding box center [187, 79] width 203 height 37
click at [337, 69] on input "False" at bounding box center [339, 69] width 5 height 4
radio input "true"
click at [249, 89] on div "To properly destroy records that have satisfied legal, fiscal, administrative a…" at bounding box center [179, 78] width 146 height 35
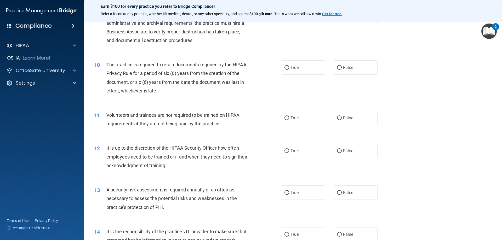
scroll to position [393, 0]
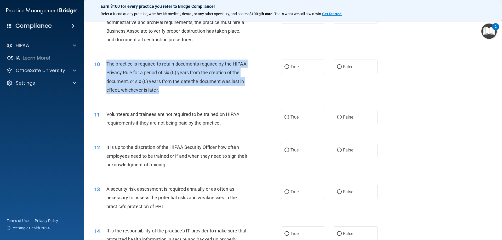
drag, startPoint x: 159, startPoint y: 88, endPoint x: 107, endPoint y: 61, distance: 58.2
click at [107, 61] on div "The practice is required to retain documents required by the HIPAA Privacy Rule…" at bounding box center [179, 77] width 146 height 35
click at [285, 66] on input "True" at bounding box center [287, 67] width 5 height 4
radio input "true"
click at [260, 76] on div "10 The practice is required to retain documents required by the HIPAA Privacy R…" at bounding box center [187, 78] width 203 height 37
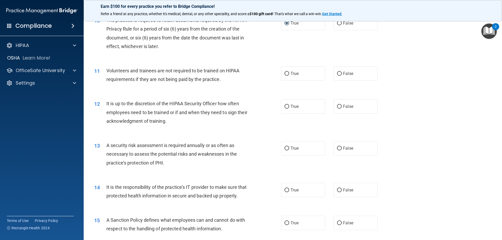
scroll to position [445, 0]
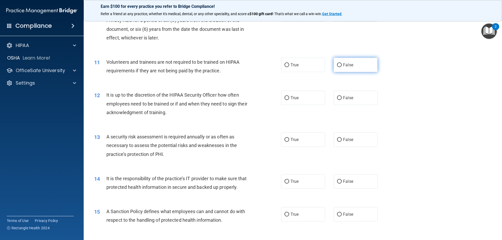
click at [338, 65] on input "False" at bounding box center [339, 65] width 5 height 4
radio input "true"
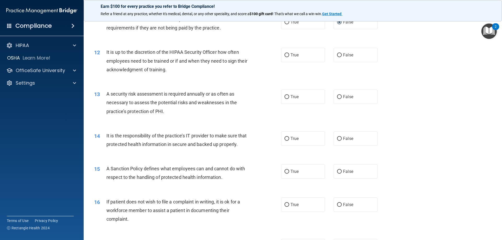
scroll to position [497, 0]
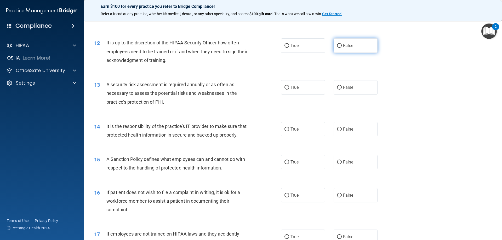
click at [338, 44] on input "False" at bounding box center [339, 46] width 5 height 4
radio input "true"
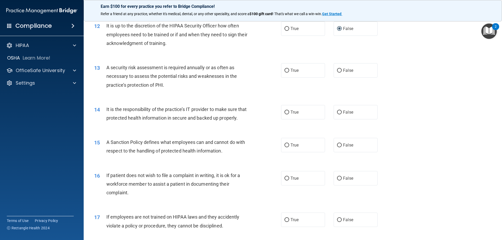
scroll to position [523, 0]
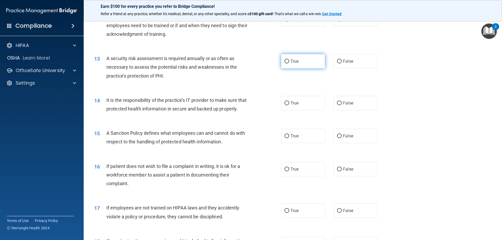
click at [285, 61] on input "True" at bounding box center [287, 62] width 5 height 4
radio input "true"
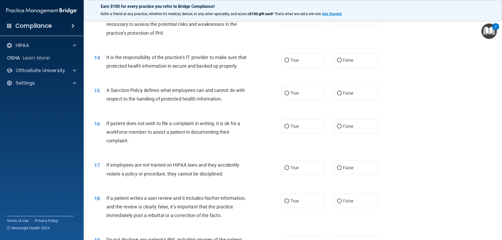
scroll to position [576, 0]
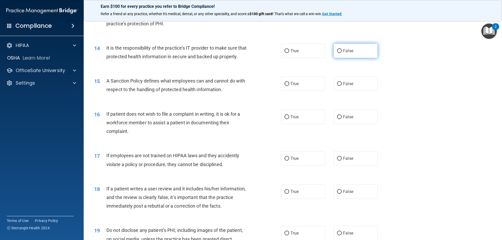
click at [338, 50] on input "False" at bounding box center [339, 51] width 5 height 4
radio input "true"
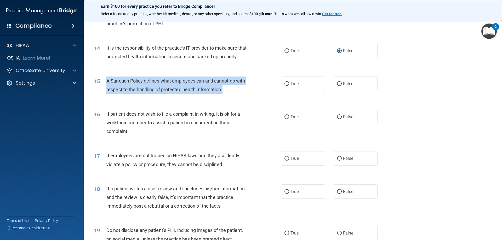
drag, startPoint x: 226, startPoint y: 97, endPoint x: 106, endPoint y: 87, distance: 119.5
click at [106, 87] on div "A Sanction Policy defines what employees can and cannot do with respect to the …" at bounding box center [179, 85] width 146 height 17
click at [285, 86] on input "True" at bounding box center [287, 84] width 5 height 4
radio input "true"
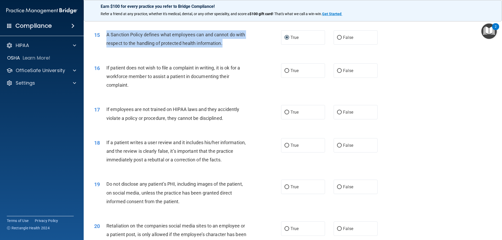
scroll to position [628, 0]
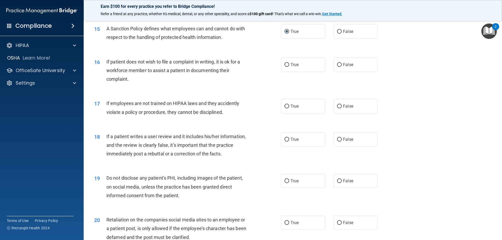
click at [164, 84] on div "If patient does not wish to file a complaint in writing, it is ok for a workfor…" at bounding box center [179, 71] width 146 height 26
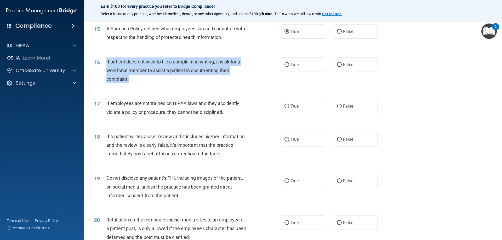
drag, startPoint x: 131, startPoint y: 87, endPoint x: 106, endPoint y: 70, distance: 30.2
click at [106, 70] on div "16 If patient does not wish to file a complaint in writing, it is ok for a work…" at bounding box center [187, 72] width 203 height 29
click at [287, 67] on input "True" at bounding box center [287, 65] width 5 height 4
radio input "true"
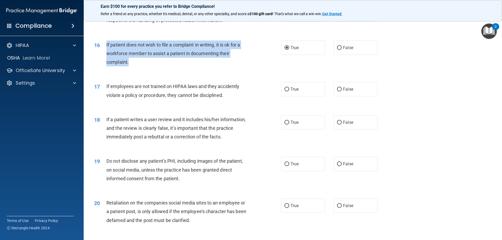
scroll to position [654, 0]
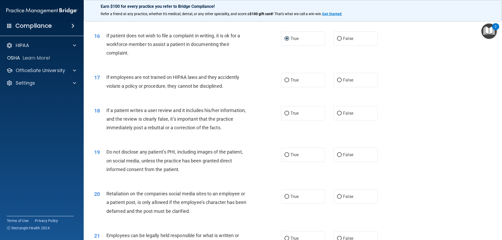
click at [238, 90] on div "If employees are not trained on HIPAA laws and they accidently violate a policy…" at bounding box center [179, 81] width 146 height 17
click at [338, 82] on input "False" at bounding box center [339, 81] width 5 height 4
radio input "true"
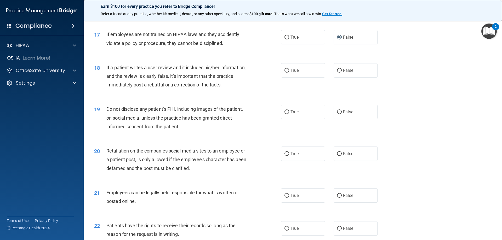
scroll to position [707, 0]
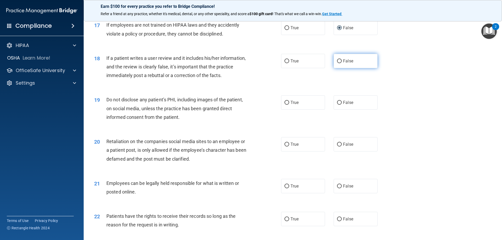
click at [347, 64] on span "False" at bounding box center [348, 61] width 10 height 5
click at [342, 63] on input "False" at bounding box center [339, 61] width 5 height 4
radio input "true"
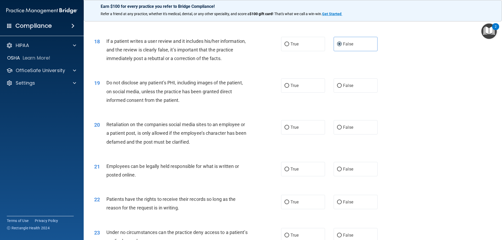
scroll to position [733, 0]
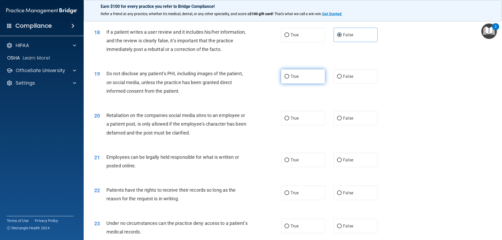
click at [291, 79] on span "True" at bounding box center [295, 76] width 8 height 5
click at [289, 79] on input "True" at bounding box center [287, 77] width 5 height 4
radio input "true"
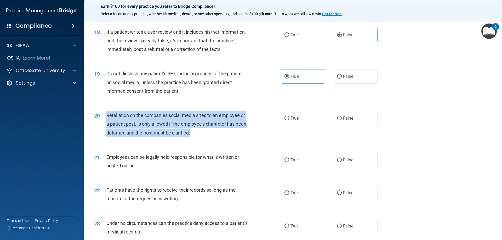
drag, startPoint x: 194, startPoint y: 141, endPoint x: 107, endPoint y: 123, distance: 89.2
click at [107, 123] on div "Retaliation on the companies social media sites to an employee or a patient pos…" at bounding box center [179, 124] width 146 height 26
click at [248, 140] on div "20 Retaliation on the companies social media sites to an employee or a patient …" at bounding box center [187, 125] width 203 height 29
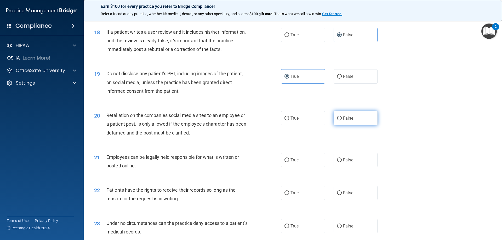
click at [343, 121] on span "False" at bounding box center [348, 118] width 10 height 5
click at [342, 121] on input "False" at bounding box center [339, 119] width 5 height 4
radio input "true"
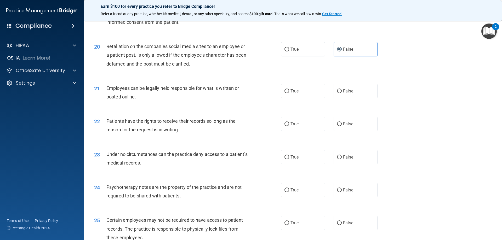
scroll to position [811, 0]
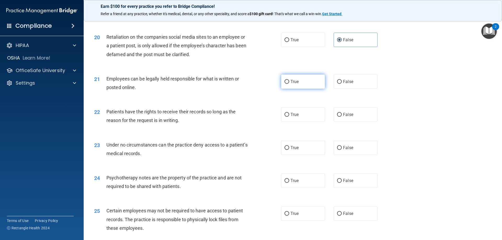
click at [291, 84] on span "True" at bounding box center [295, 81] width 8 height 5
click at [289, 84] on input "True" at bounding box center [287, 82] width 5 height 4
radio input "true"
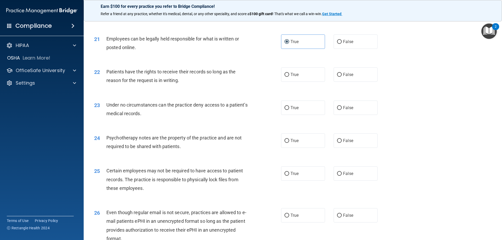
scroll to position [864, 0]
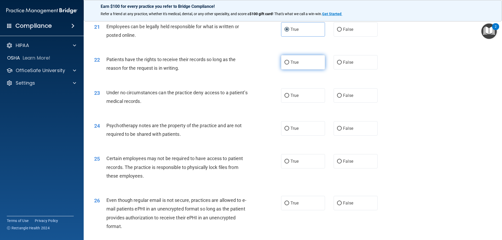
click at [294, 65] on span "True" at bounding box center [295, 62] width 8 height 5
click at [289, 65] on input "True" at bounding box center [287, 63] width 5 height 4
radio input "true"
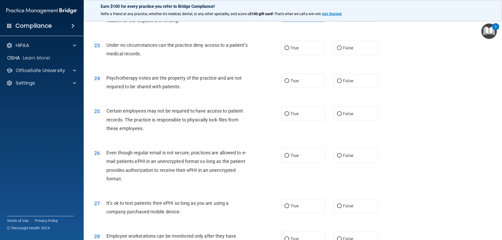
scroll to position [916, 0]
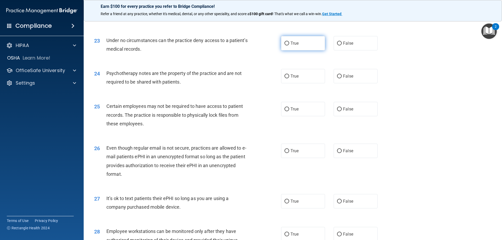
click at [286, 46] on input "True" at bounding box center [287, 44] width 5 height 4
radio input "true"
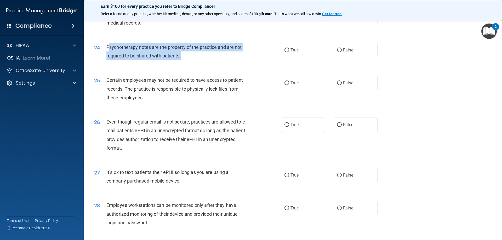
drag, startPoint x: 180, startPoint y: 65, endPoint x: 109, endPoint y: 55, distance: 71.9
click at [109, 55] on div "Psychotherapy notes are the property of the practice and are not required to be…" at bounding box center [179, 51] width 146 height 17
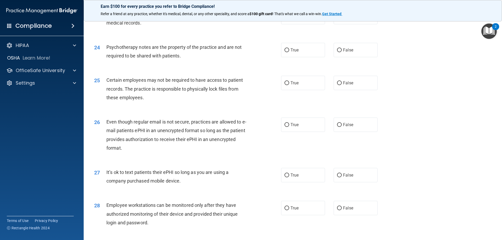
click at [221, 69] on div "24 Psychotherapy notes are the property of the practice and are not required to…" at bounding box center [293, 52] width 406 height 33
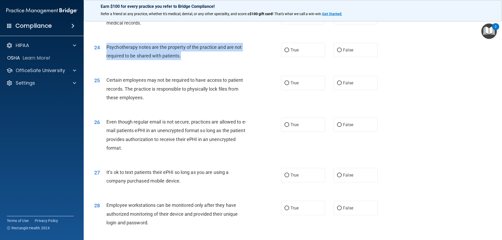
drag, startPoint x: 175, startPoint y: 65, endPoint x: 105, endPoint y: 57, distance: 70.2
click at [105, 57] on div "24 Psychotherapy notes are the property of the practice and are not required to…" at bounding box center [187, 53] width 203 height 20
click at [200, 63] on div "24 Psychotherapy notes are the property of the practice and are not required to…" at bounding box center [187, 53] width 203 height 20
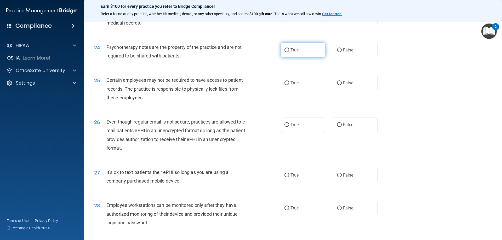
click at [291, 53] on span "True" at bounding box center [295, 50] width 8 height 5
click at [289, 52] on input "True" at bounding box center [287, 50] width 5 height 4
radio input "true"
click at [217, 102] on div "Certain employees may not be required to have access to patient records. The pr…" at bounding box center [179, 89] width 146 height 26
click at [291, 86] on span "True" at bounding box center [295, 83] width 8 height 5
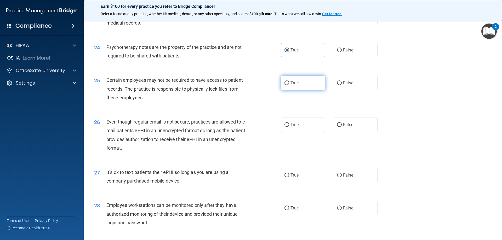
click at [289, 85] on input "True" at bounding box center [287, 83] width 5 height 4
radio input "true"
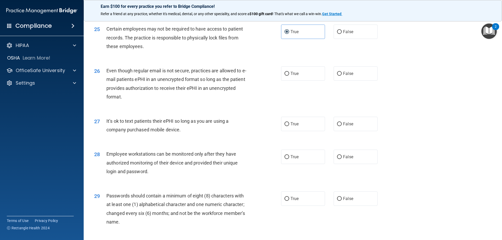
scroll to position [994, 0]
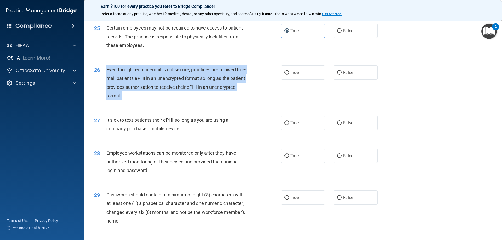
drag, startPoint x: 129, startPoint y: 103, endPoint x: 106, endPoint y: 77, distance: 34.5
click at [106, 77] on div "Even though regular email is not secure, practices are allowed to e-mail patien…" at bounding box center [179, 82] width 146 height 35
click at [212, 103] on div "26 Even though regular email is not secure, practices are allowed to e-mail pat…" at bounding box center [187, 83] width 203 height 37
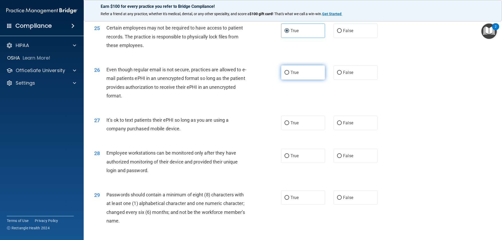
click at [291, 75] on span "True" at bounding box center [295, 72] width 8 height 5
click at [289, 75] on input "True" at bounding box center [287, 73] width 5 height 4
radio input "true"
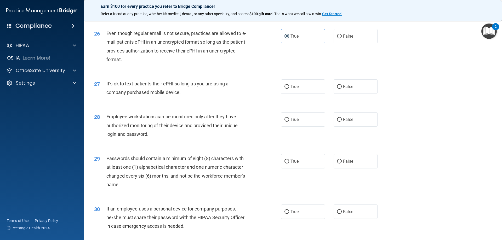
scroll to position [1047, 0]
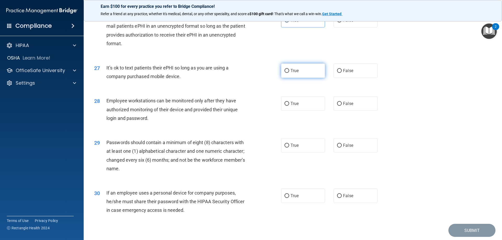
click at [285, 73] on input "True" at bounding box center [287, 71] width 5 height 4
radio input "true"
click at [228, 81] on div "It’s ok to text patients their ePHI so long as you are using a company purchase…" at bounding box center [179, 72] width 146 height 17
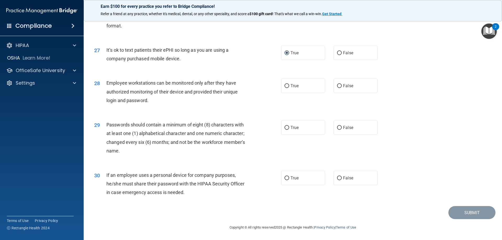
scroll to position [1073, 0]
click at [154, 100] on div "Employee workstations can be monitored only after they have authorized monitori…" at bounding box center [179, 92] width 146 height 26
click at [352, 87] on label "False" at bounding box center [356, 86] width 44 height 14
click at [342, 87] on input "False" at bounding box center [339, 86] width 5 height 4
radio input "true"
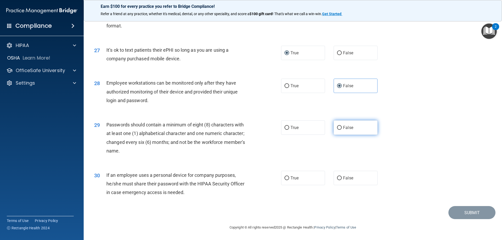
click at [338, 128] on input "False" at bounding box center [339, 128] width 5 height 4
radio input "true"
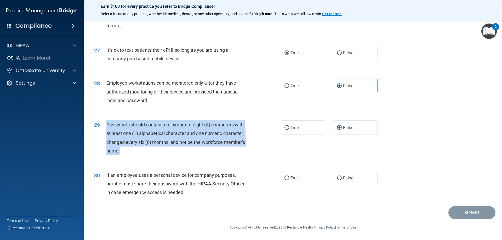
drag, startPoint x: 121, startPoint y: 148, endPoint x: 107, endPoint y: 123, distance: 28.8
click at [107, 123] on div "Passwords should contain a minimum of eight (8) characters with at least one (1…" at bounding box center [179, 138] width 146 height 35
click at [148, 152] on div "Passwords should contain a minimum of eight (8) characters with at least one (1…" at bounding box center [179, 138] width 146 height 35
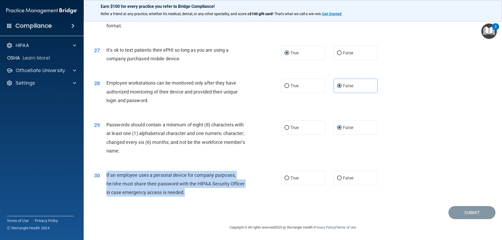
drag, startPoint x: 182, startPoint y: 193, endPoint x: 106, endPoint y: 176, distance: 78.0
click at [106, 176] on div "30 If an employee uses a personal device for company purposes, he/she must shar…" at bounding box center [187, 185] width 203 height 29
click at [338, 179] on input "False" at bounding box center [339, 179] width 5 height 4
radio input "true"
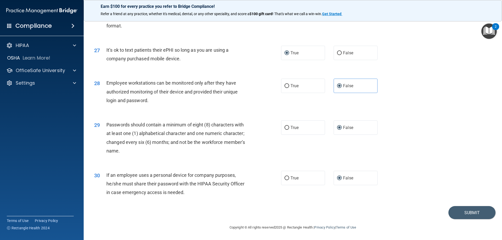
click at [356, 196] on div "30 If an employee uses a personal device for company purposes, he/she must shar…" at bounding box center [293, 186] width 406 height 42
click at [460, 211] on button "Submit" at bounding box center [472, 212] width 47 height 13
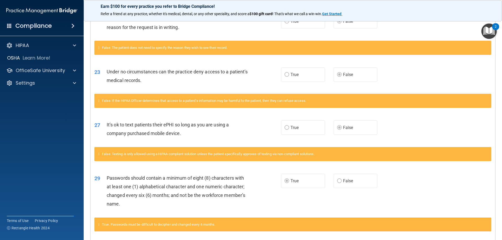
scroll to position [332, 0]
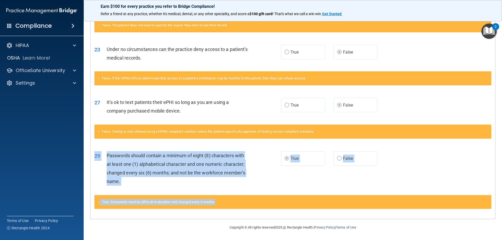
drag, startPoint x: 222, startPoint y: 203, endPoint x: 272, endPoint y: 194, distance: 50.2
click at [272, 194] on div "29 Passwords should contain a minimum of eight (8) characters with at least one…" at bounding box center [292, 180] width 397 height 71
click at [244, 202] on div "True. Passwords must be difficult to decipher and changed every 6 months." at bounding box center [292, 202] width 397 height 14
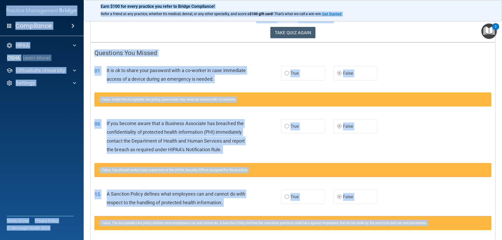
scroll to position [0, 0]
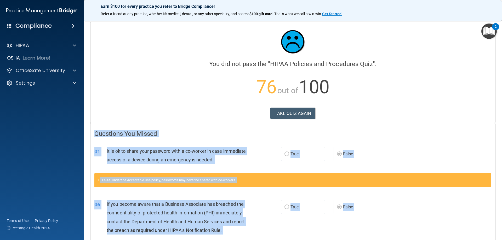
drag, startPoint x: 221, startPoint y: 203, endPoint x: 93, endPoint y: 130, distance: 147.4
click at [282, 114] on button "TAKE QUIZ AGAIN" at bounding box center [293, 114] width 45 height 12
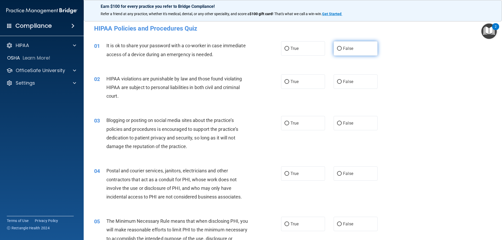
click at [339, 47] on input "False" at bounding box center [339, 49] width 5 height 4
radio input "true"
click at [287, 81] on input "True" at bounding box center [287, 82] width 5 height 4
radio input "true"
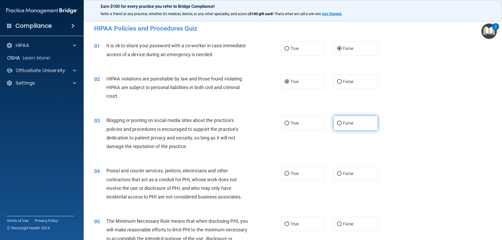
click at [346, 124] on span "False" at bounding box center [348, 123] width 10 height 5
click at [342, 124] on input "False" at bounding box center [339, 124] width 5 height 4
radio input "true"
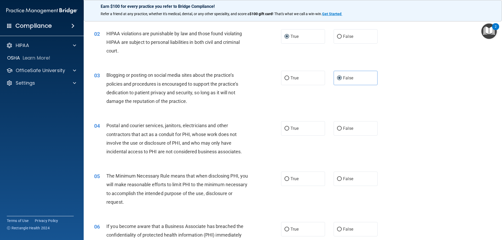
scroll to position [79, 0]
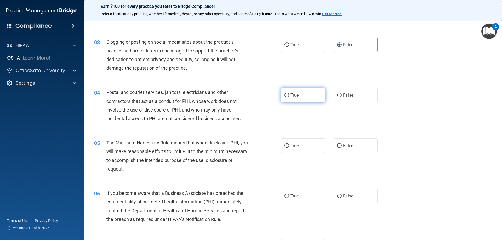
click at [288, 94] on label "True" at bounding box center [303, 95] width 44 height 14
click at [288, 94] on input "True" at bounding box center [287, 96] width 5 height 4
radio input "true"
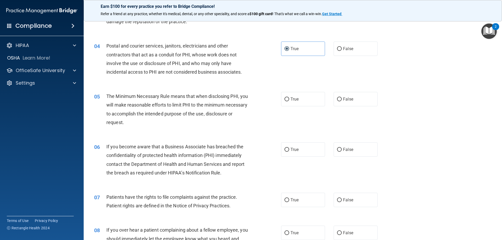
scroll to position [131, 0]
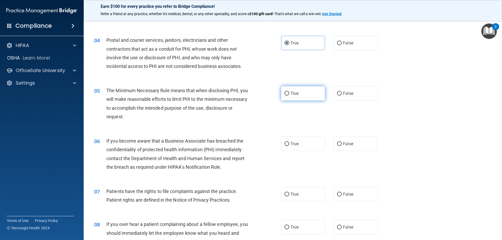
click at [298, 93] on label "True" at bounding box center [303, 93] width 44 height 14
click at [289, 93] on input "True" at bounding box center [287, 94] width 5 height 4
radio input "true"
click at [343, 143] on span "False" at bounding box center [348, 144] width 10 height 5
click at [342, 143] on input "False" at bounding box center [339, 144] width 5 height 4
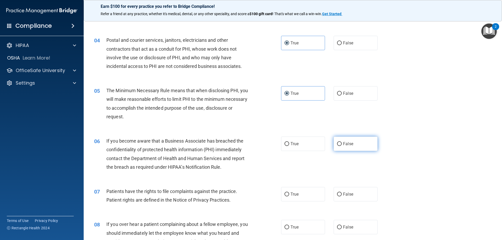
radio input "true"
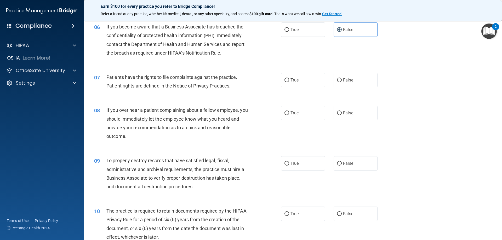
scroll to position [262, 0]
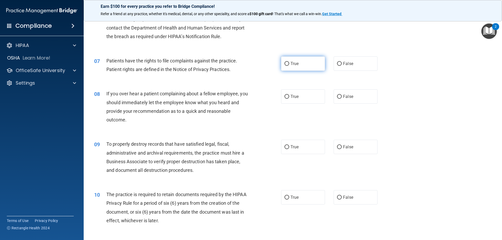
click at [294, 62] on span "True" at bounding box center [295, 63] width 8 height 5
click at [289, 62] on input "True" at bounding box center [287, 64] width 5 height 4
radio input "true"
click at [339, 97] on input "False" at bounding box center [339, 97] width 5 height 4
radio input "true"
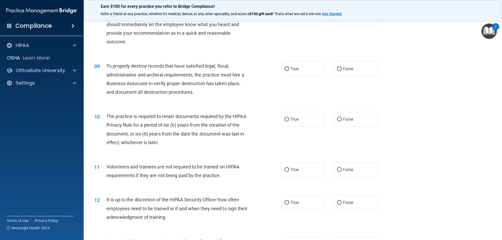
scroll to position [340, 0]
click at [293, 67] on span "True" at bounding box center [295, 68] width 8 height 5
click at [289, 67] on input "True" at bounding box center [287, 69] width 5 height 4
radio input "true"
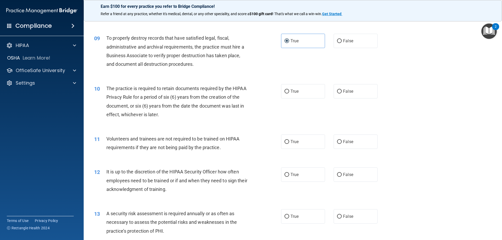
scroll to position [393, 0]
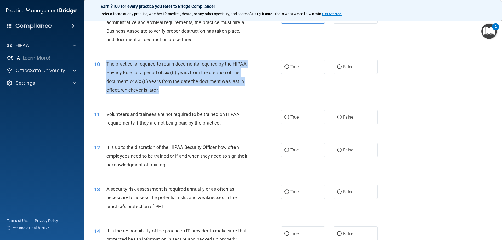
drag, startPoint x: 160, startPoint y: 90, endPoint x: 105, endPoint y: 63, distance: 60.9
click at [105, 63] on div "10 The practice is required to retain documents required by the HIPAA Privacy R…" at bounding box center [187, 78] width 203 height 37
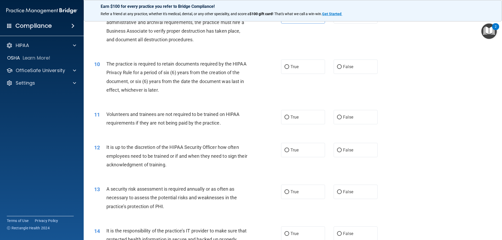
drag, startPoint x: 244, startPoint y: 106, endPoint x: 279, endPoint y: 79, distance: 44.0
click at [245, 105] on div "11 Volunteers and trainees are not required to be trained on HIPAA requirements…" at bounding box center [293, 120] width 406 height 33
click at [285, 68] on input "True" at bounding box center [287, 67] width 5 height 4
radio input "true"
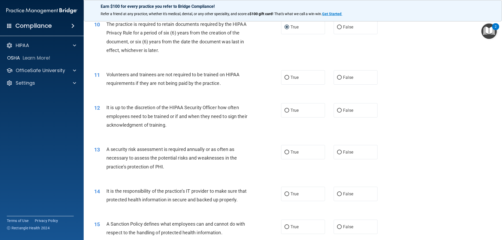
scroll to position [445, 0]
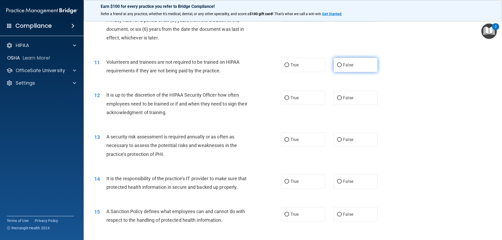
click at [338, 65] on input "False" at bounding box center [339, 65] width 5 height 4
radio input "true"
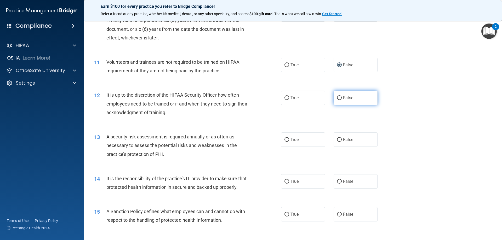
click at [338, 97] on input "False" at bounding box center [339, 98] width 5 height 4
radio input "true"
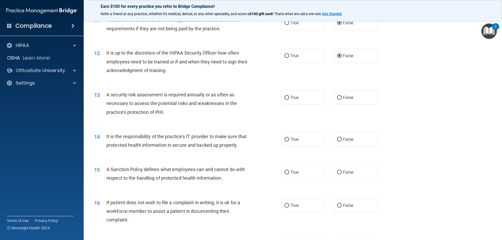
scroll to position [497, 0]
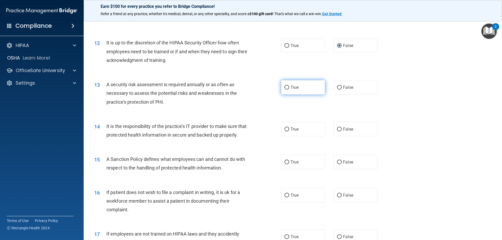
click at [291, 89] on span "True" at bounding box center [295, 87] width 8 height 5
click at [289, 89] on input "True" at bounding box center [287, 88] width 5 height 4
radio input "true"
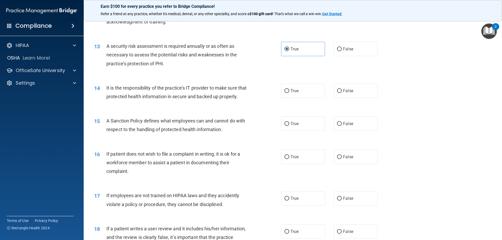
scroll to position [550, 0]
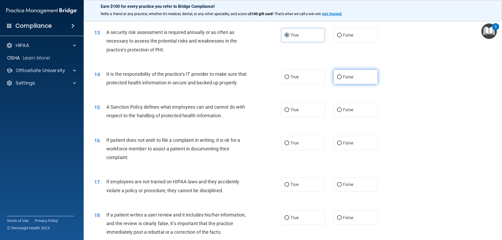
click at [346, 77] on span "False" at bounding box center [348, 77] width 10 height 5
click at [342, 77] on input "False" at bounding box center [339, 77] width 5 height 4
radio input "true"
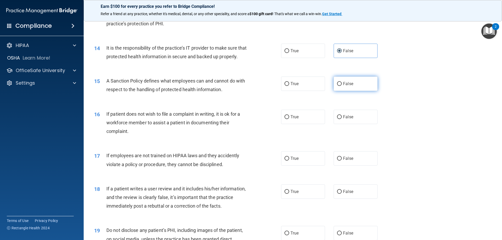
click at [340, 91] on label "False" at bounding box center [356, 84] width 44 height 14
click at [340, 86] on input "False" at bounding box center [339, 84] width 5 height 4
radio input "true"
click at [291, 120] on span "True" at bounding box center [295, 117] width 8 height 5
click at [289, 119] on input "True" at bounding box center [287, 117] width 5 height 4
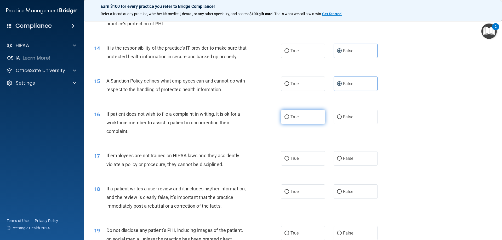
radio input "true"
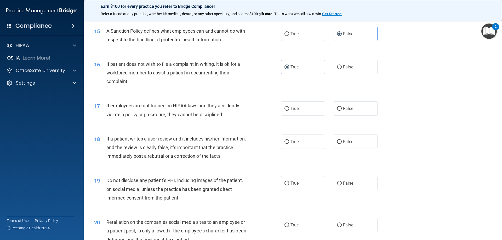
scroll to position [628, 0]
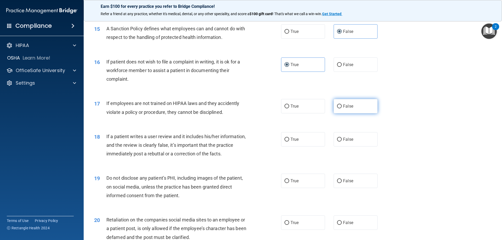
click at [343, 109] on span "False" at bounding box center [348, 106] width 10 height 5
click at [341, 109] on input "False" at bounding box center [339, 107] width 5 height 4
radio input "true"
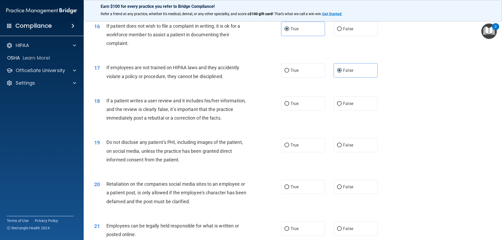
scroll to position [680, 0]
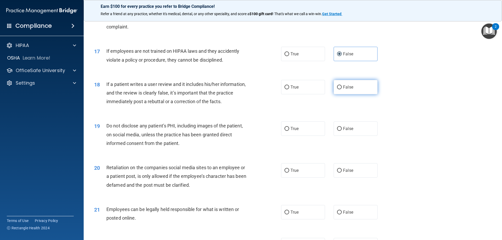
click at [343, 90] on span "False" at bounding box center [348, 87] width 10 height 5
click at [342, 89] on input "False" at bounding box center [339, 88] width 5 height 4
radio input "true"
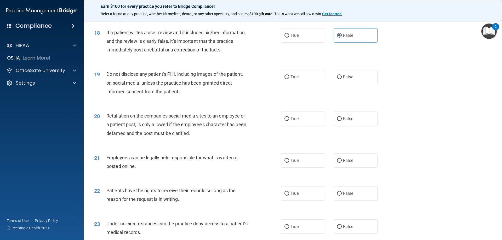
scroll to position [733, 0]
click at [292, 79] on span "True" at bounding box center [295, 76] width 8 height 5
click at [289, 79] on input "True" at bounding box center [287, 77] width 5 height 4
radio input "true"
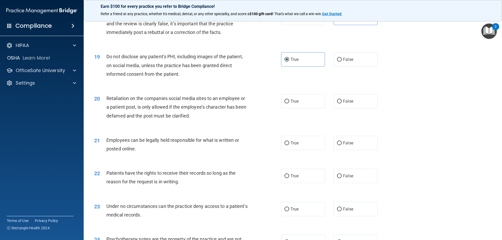
scroll to position [759, 0]
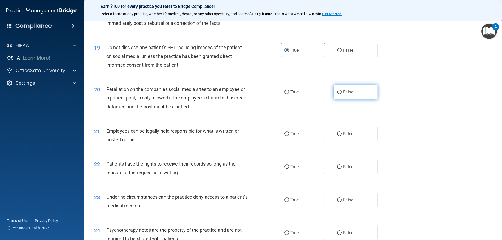
click at [338, 94] on input "False" at bounding box center [339, 93] width 5 height 4
radio input "true"
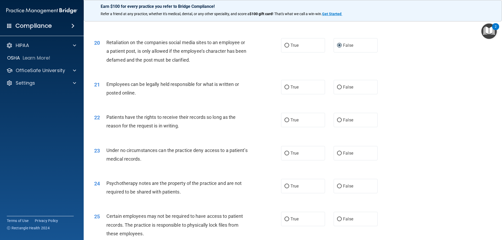
scroll to position [811, 0]
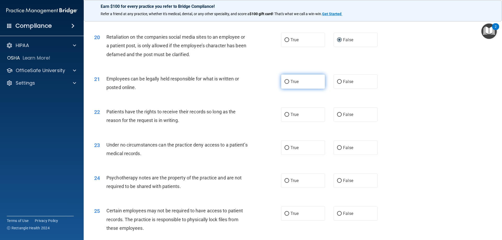
click at [291, 84] on span "True" at bounding box center [295, 81] width 8 height 5
click at [289, 84] on input "True" at bounding box center [287, 82] width 5 height 4
radio input "true"
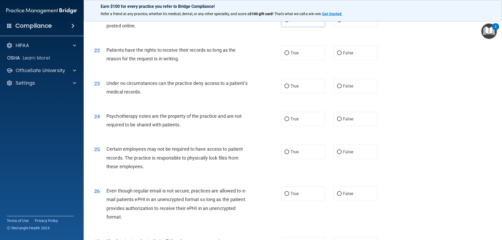
scroll to position [890, 0]
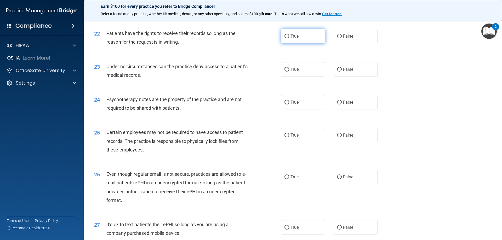
click at [293, 39] on span "True" at bounding box center [295, 36] width 8 height 5
click at [289, 38] on input "True" at bounding box center [287, 37] width 5 height 4
radio input "true"
click at [343, 72] on span "False" at bounding box center [348, 69] width 10 height 5
click at [342, 72] on input "False" at bounding box center [339, 70] width 5 height 4
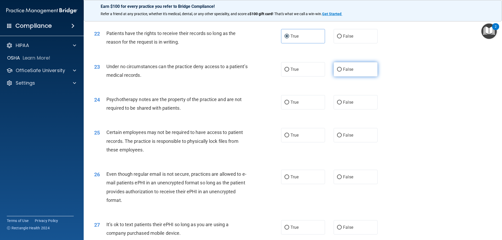
radio input "true"
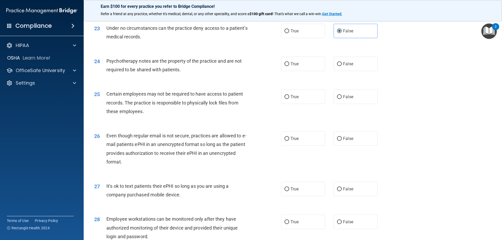
scroll to position [942, 0]
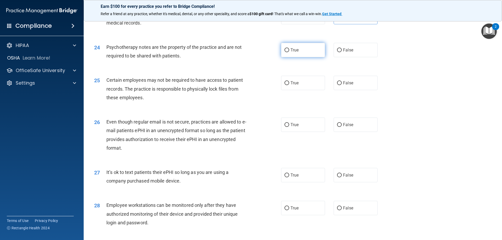
click at [297, 57] on label "True" at bounding box center [303, 50] width 44 height 14
click at [289, 52] on input "True" at bounding box center [287, 50] width 5 height 4
radio input "true"
click at [291, 86] on span "True" at bounding box center [295, 83] width 8 height 5
click at [289, 85] on input "True" at bounding box center [287, 83] width 5 height 4
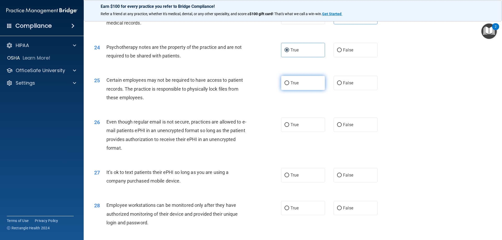
radio input "true"
click at [300, 132] on label "True" at bounding box center [303, 125] width 44 height 14
click at [289, 127] on input "True" at bounding box center [287, 125] width 5 height 4
radio input "true"
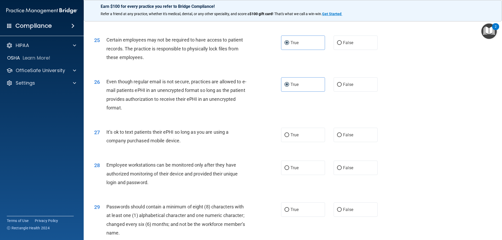
scroll to position [994, 0]
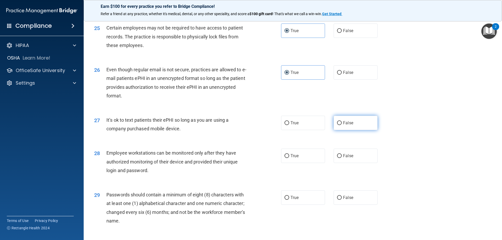
click at [351, 126] on span "False" at bounding box center [348, 123] width 10 height 5
click at [342, 125] on input "False" at bounding box center [339, 123] width 5 height 4
radio input "true"
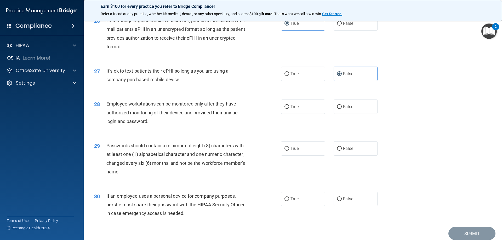
scroll to position [1047, 0]
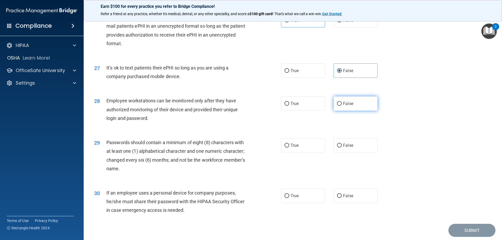
click at [347, 106] on span "False" at bounding box center [348, 103] width 10 height 5
click at [342, 106] on input "False" at bounding box center [339, 104] width 5 height 4
radio input "true"
click at [291, 148] on span "True" at bounding box center [295, 145] width 8 height 5
click at [289, 148] on input "True" at bounding box center [287, 146] width 5 height 4
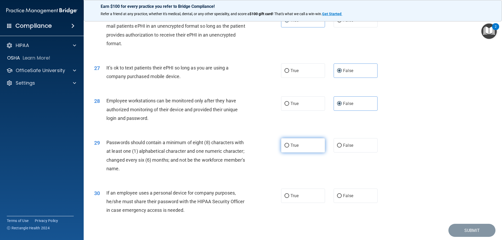
radio input "true"
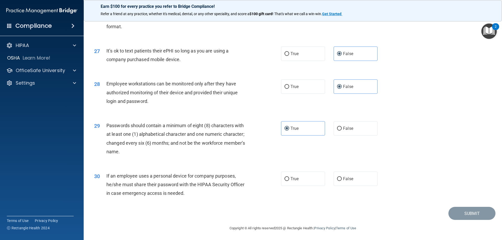
scroll to position [1073, 0]
drag, startPoint x: 345, startPoint y: 178, endPoint x: 372, endPoint y: 180, distance: 27.3
click at [345, 178] on span "False" at bounding box center [348, 178] width 10 height 5
click at [342, 178] on input "False" at bounding box center [339, 179] width 5 height 4
radio input "true"
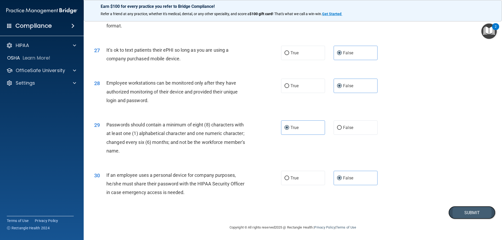
click at [460, 213] on button "Submit" at bounding box center [472, 212] width 47 height 13
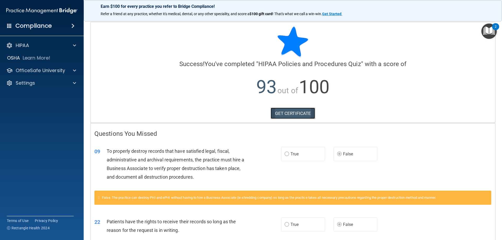
click at [302, 117] on link "GET CERTIFICATE" at bounding box center [293, 114] width 45 height 12
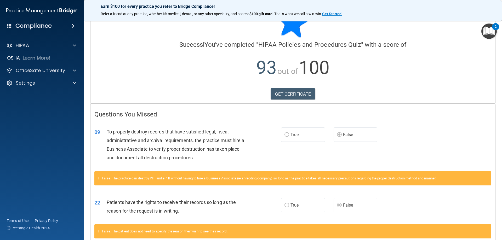
scroll to position [49, 0]
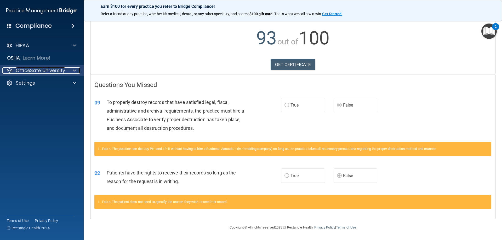
click at [21, 69] on p "OfficeSafe University" at bounding box center [40, 71] width 49 height 6
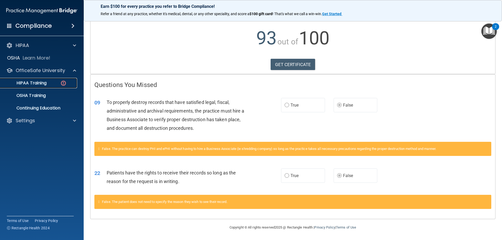
click at [27, 83] on p "HIPAA Training" at bounding box center [24, 83] width 43 height 5
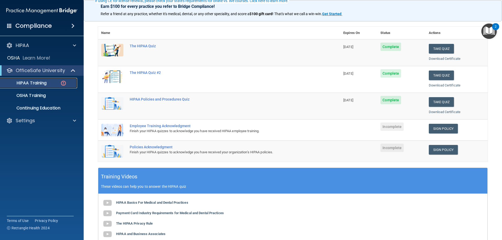
scroll to position [79, 0]
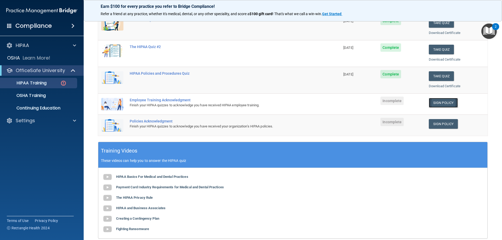
click at [436, 101] on link "Sign Policy" at bounding box center [443, 103] width 29 height 10
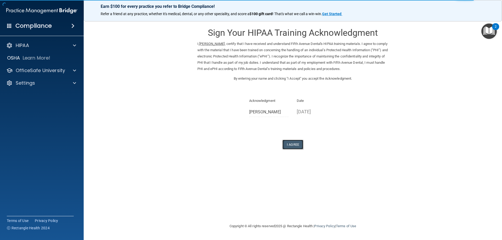
click at [287, 145] on button "I Agree" at bounding box center [293, 145] width 21 height 10
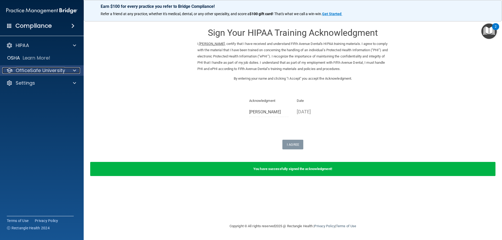
click at [60, 71] on p "OfficeSafe University" at bounding box center [40, 71] width 49 height 6
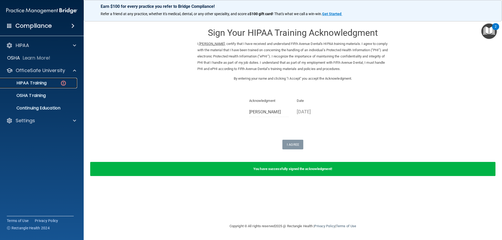
click at [37, 84] on p "HIPAA Training" at bounding box center [24, 83] width 43 height 5
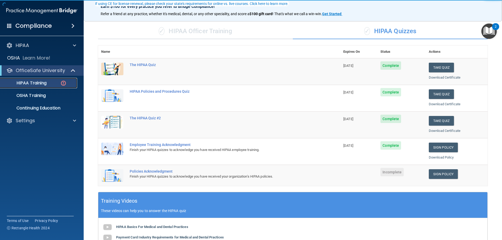
scroll to position [105, 0]
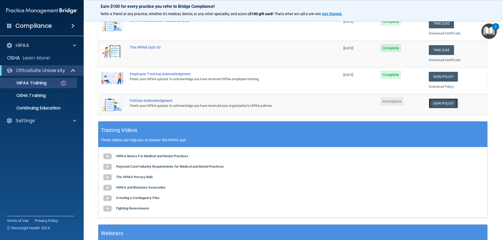
click at [438, 103] on link "Sign Policy" at bounding box center [443, 104] width 29 height 10
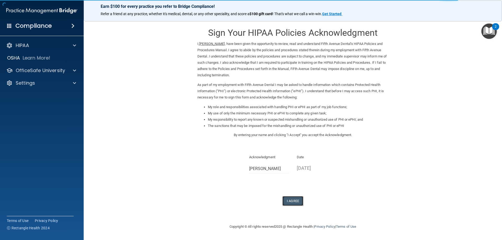
click at [293, 201] on button "I Agree" at bounding box center [293, 202] width 21 height 10
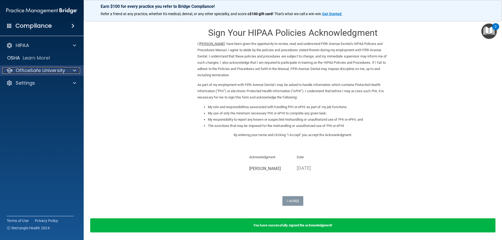
click at [39, 72] on p "OfficeSafe University" at bounding box center [40, 71] width 49 height 6
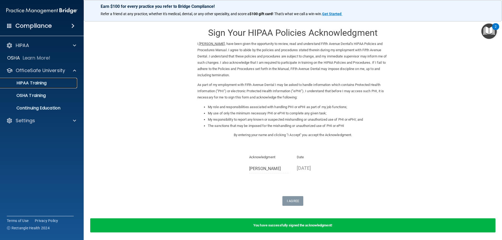
click at [29, 82] on p "HIPAA Training" at bounding box center [24, 83] width 43 height 5
